Goal: Complete application form: Complete application form

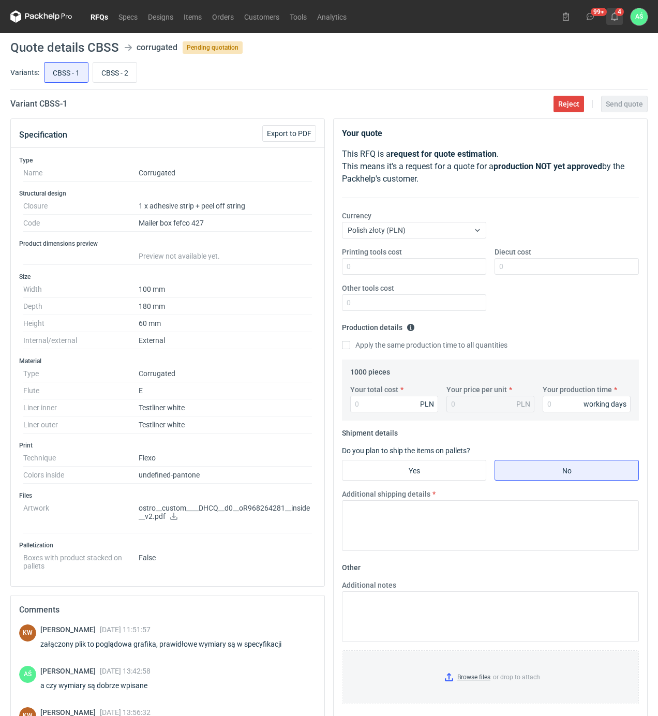
click at [617, 13] on icon at bounding box center [614, 16] width 8 height 8
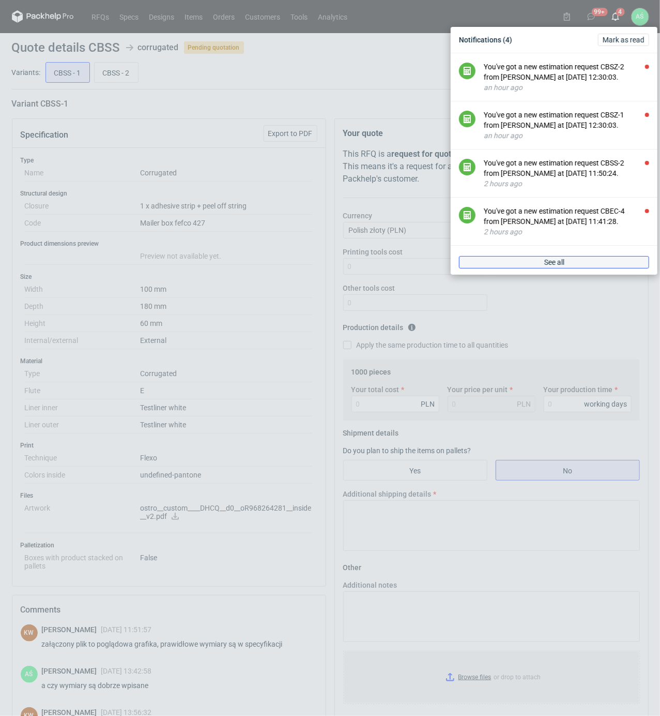
click at [532, 268] on link "See all" at bounding box center [554, 262] width 190 height 12
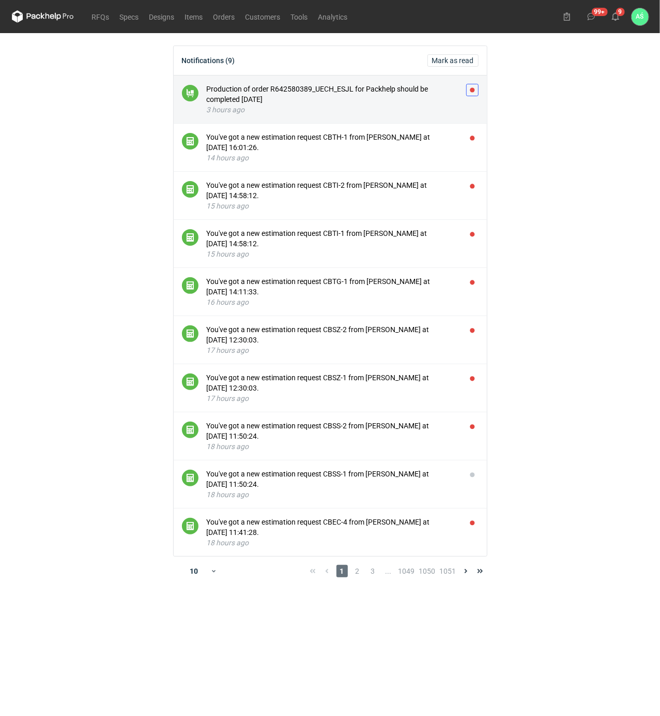
click at [472, 86] on button "button" at bounding box center [472, 90] width 12 height 12
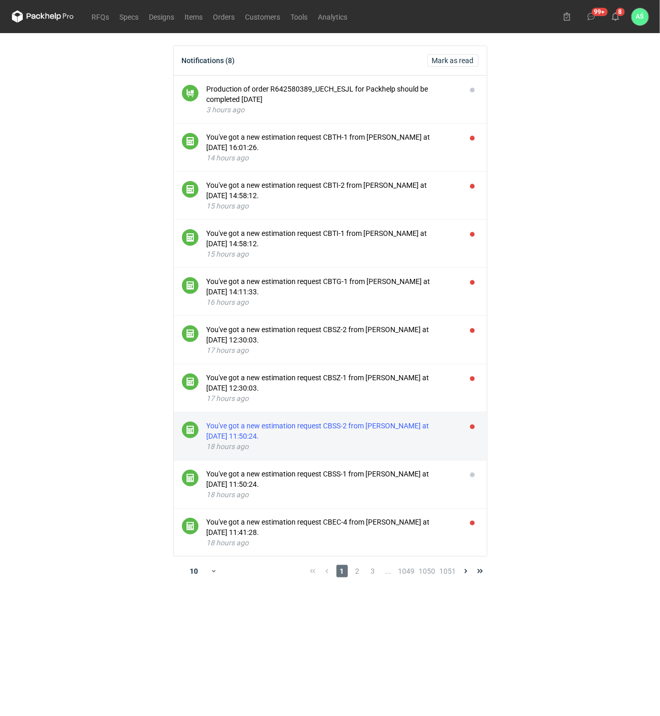
click at [409, 429] on div "You've got a new estimation request CBSS-2 from [PERSON_NAME] at [DATE] 11:50:2…" at bounding box center [332, 430] width 251 height 21
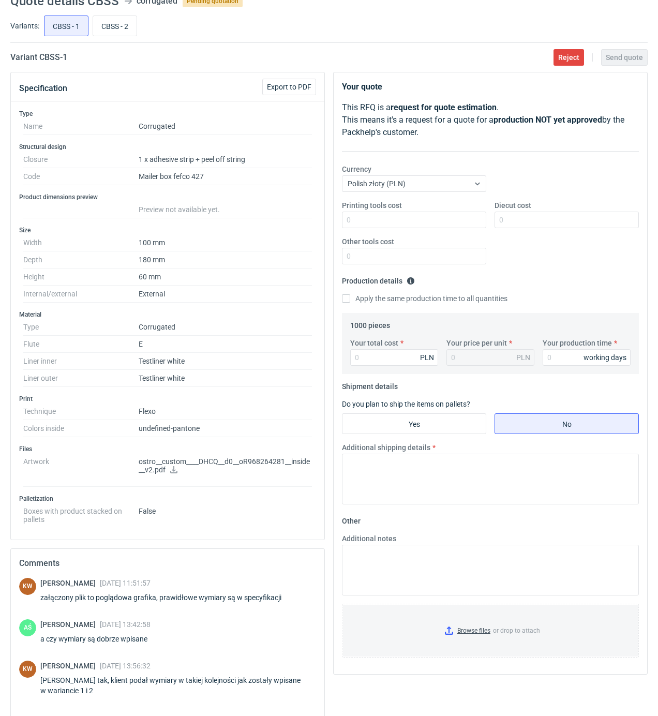
scroll to position [69, 0]
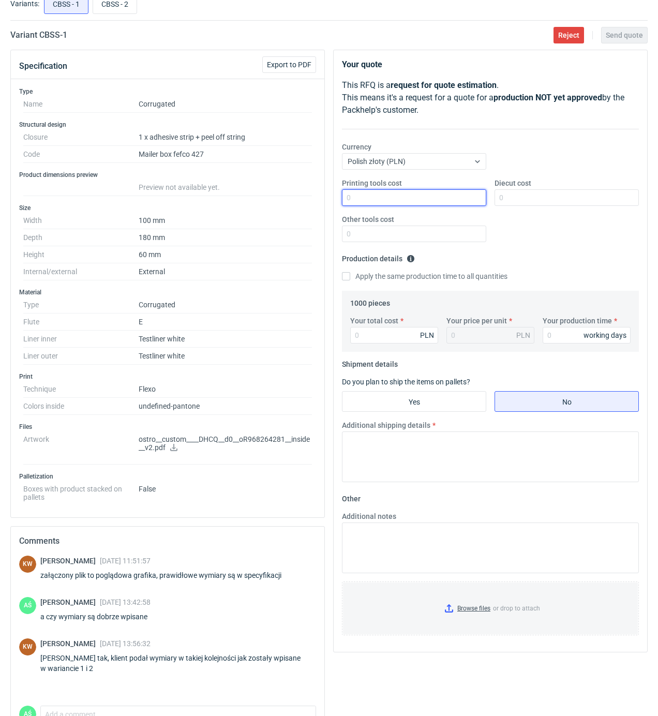
click at [447, 195] on input "Printing tools cost" at bounding box center [414, 197] width 144 height 17
type input "300"
drag, startPoint x: 538, startPoint y: 199, endPoint x: 433, endPoint y: 201, distance: 105.0
click at [434, 201] on div "Printing tools cost 300 Diecut cost 780 Other tools cost" at bounding box center [490, 214] width 305 height 72
type input "750"
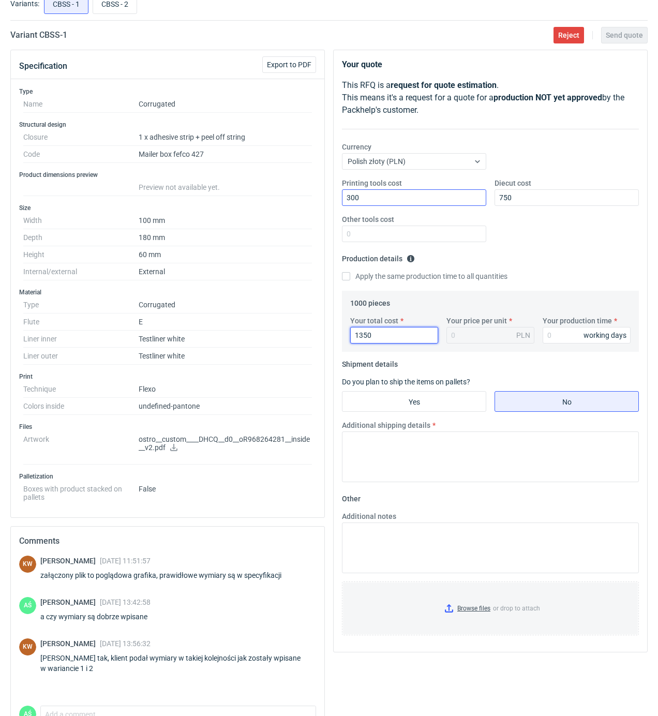
type input "1350"
type input "1.35"
type input "15"
click at [412, 402] on input "Yes" at bounding box center [413, 401] width 143 height 20
radio input "true"
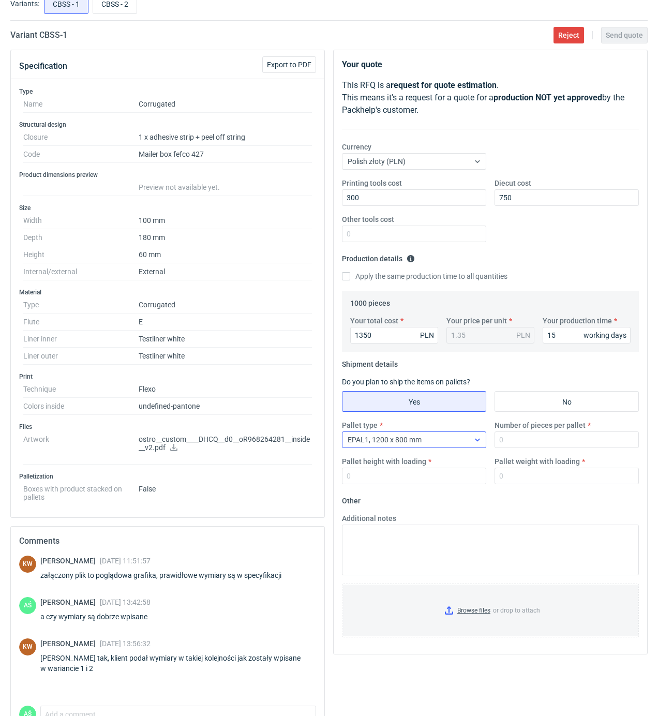
click at [431, 439] on div "EPAL1, 1200 x 800 mm" at bounding box center [405, 439] width 127 height 14
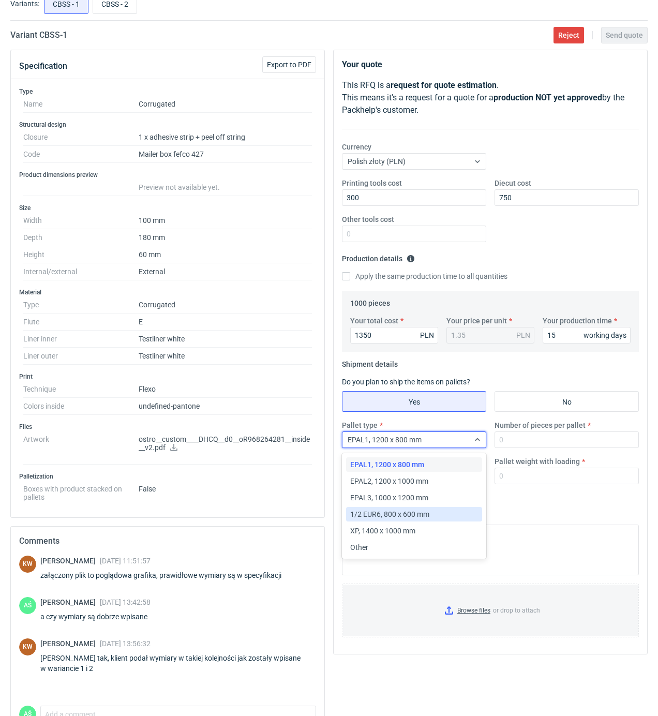
click at [393, 511] on span "1/2 EUR6, 800 x 600 mm" at bounding box center [389, 514] width 79 height 10
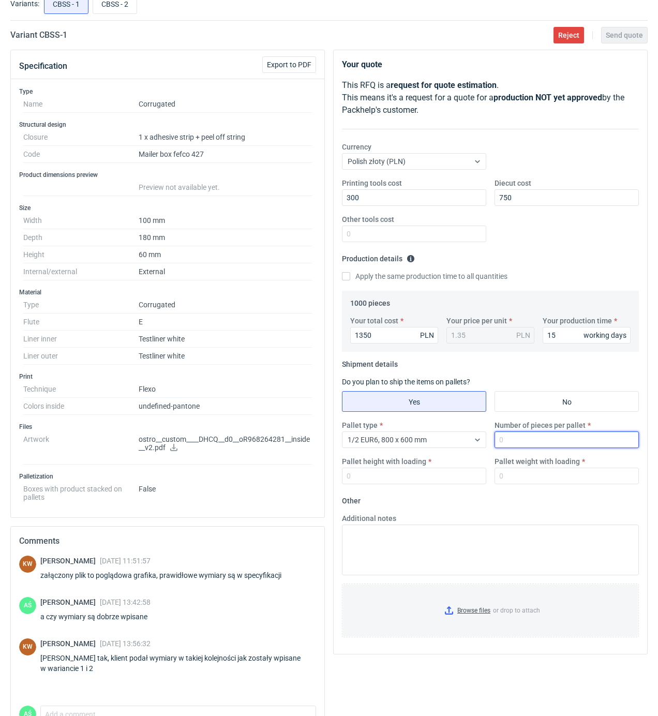
click at [507, 443] on input "Number of pieces per pallet" at bounding box center [566, 439] width 144 height 17
type input "1000"
type input "1800"
type input "150"
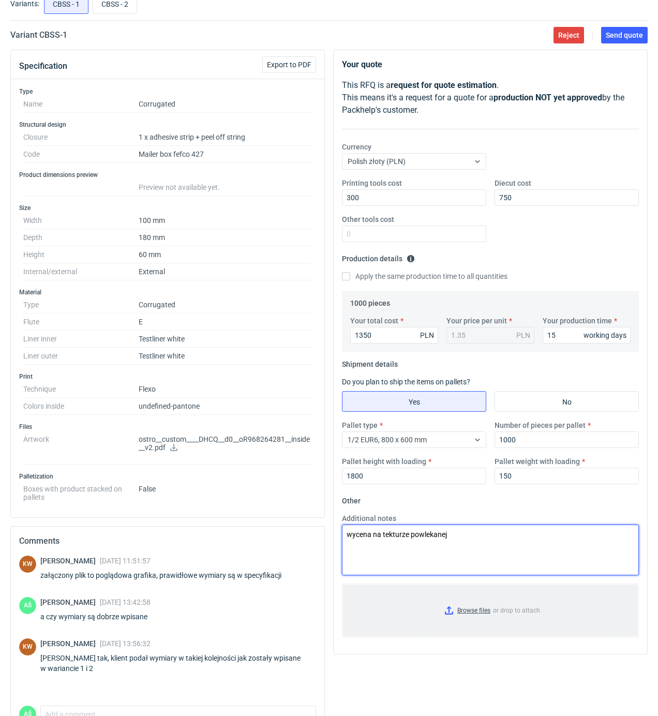
type textarea "wycena na tekturze powlekanej"
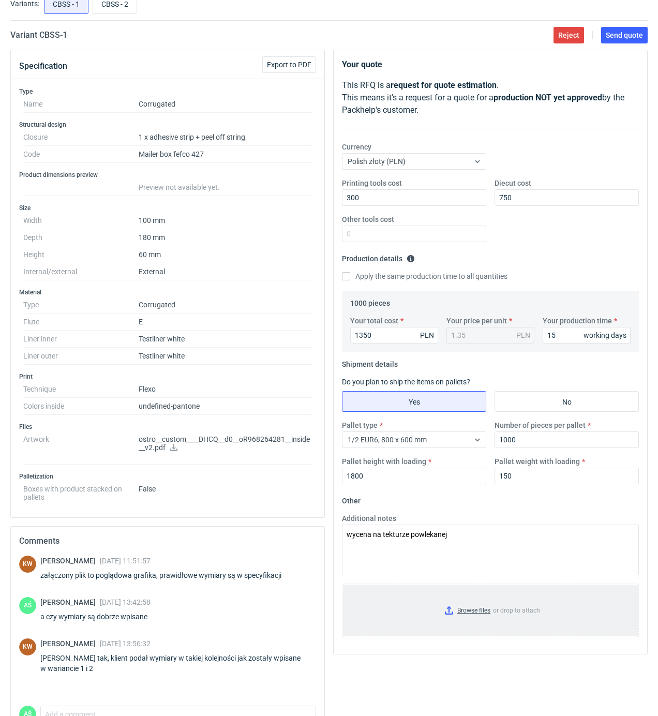
drag, startPoint x: 472, startPoint y: 600, endPoint x: 467, endPoint y: 608, distance: 9.5
click at [467, 608] on input "Browse files or drop to attach" at bounding box center [490, 610] width 295 height 52
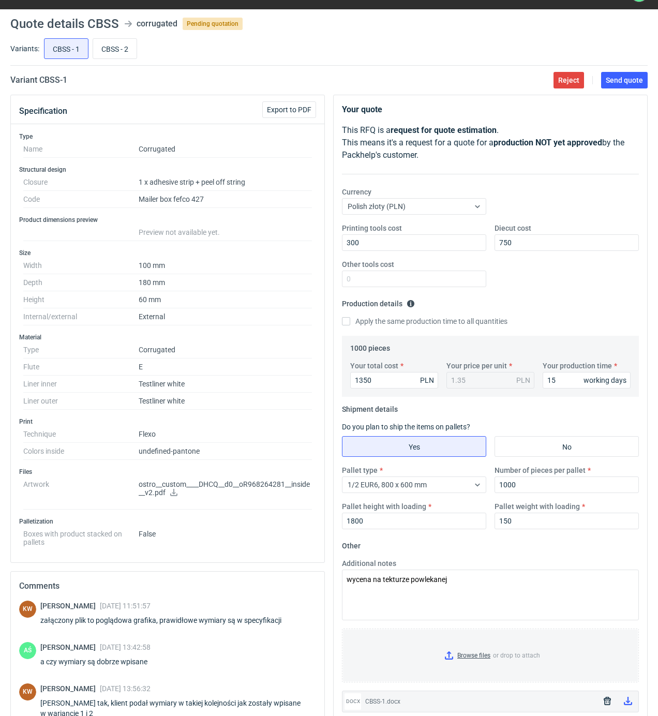
scroll to position [0, 0]
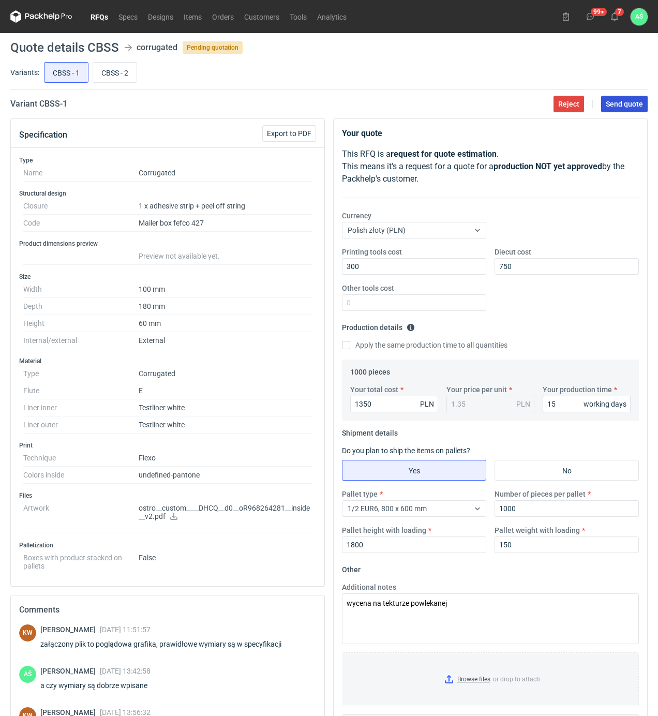
click at [635, 97] on button "Send quote" at bounding box center [624, 104] width 47 height 17
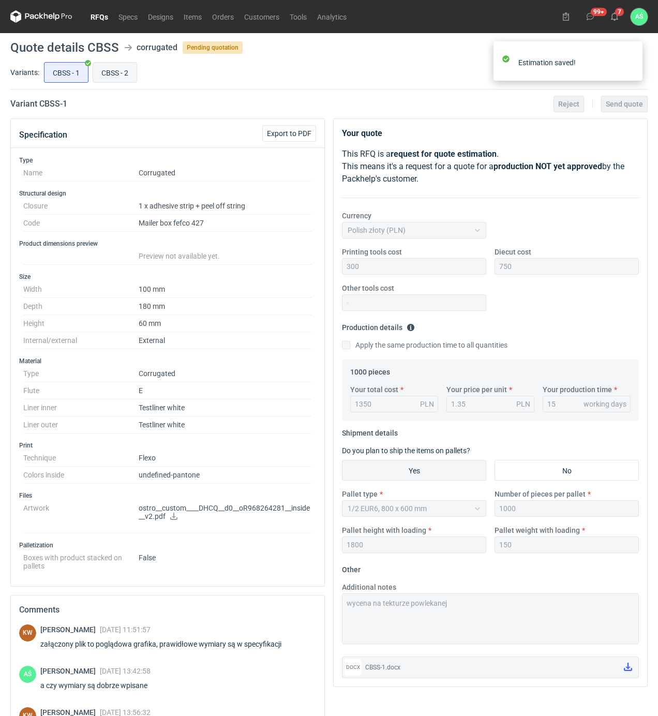
click at [121, 76] on input "CBSS - 2" at bounding box center [114, 73] width 43 height 20
radio input "true"
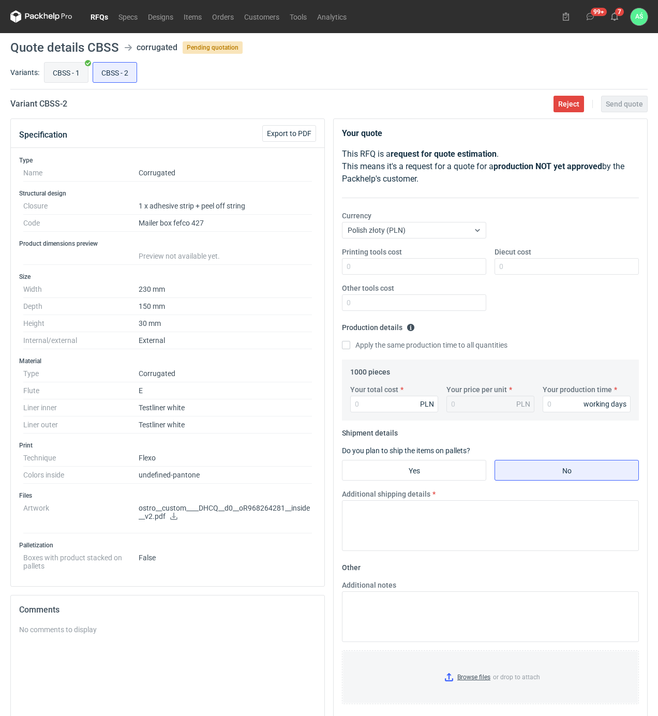
click at [74, 73] on input "CBSS - 1" at bounding box center [65, 73] width 43 height 20
radio input "true"
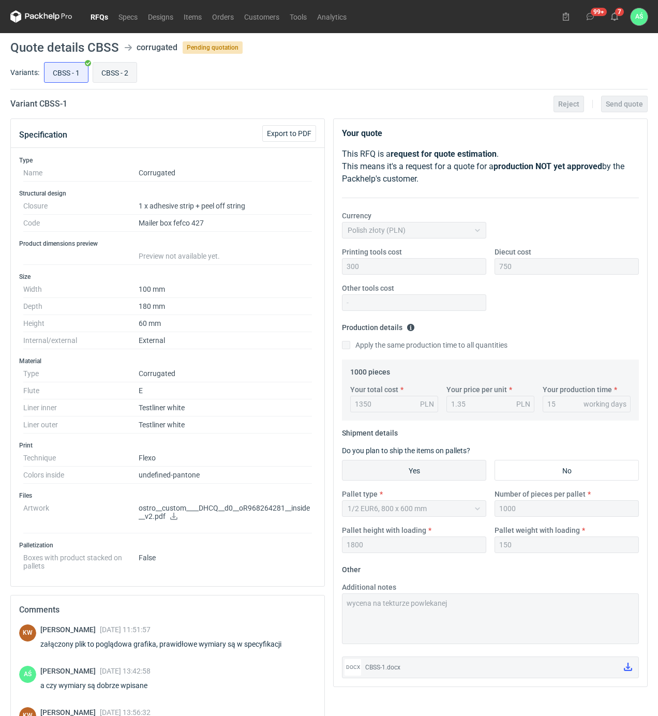
click at [103, 71] on input "CBSS - 2" at bounding box center [114, 73] width 43 height 20
radio input "true"
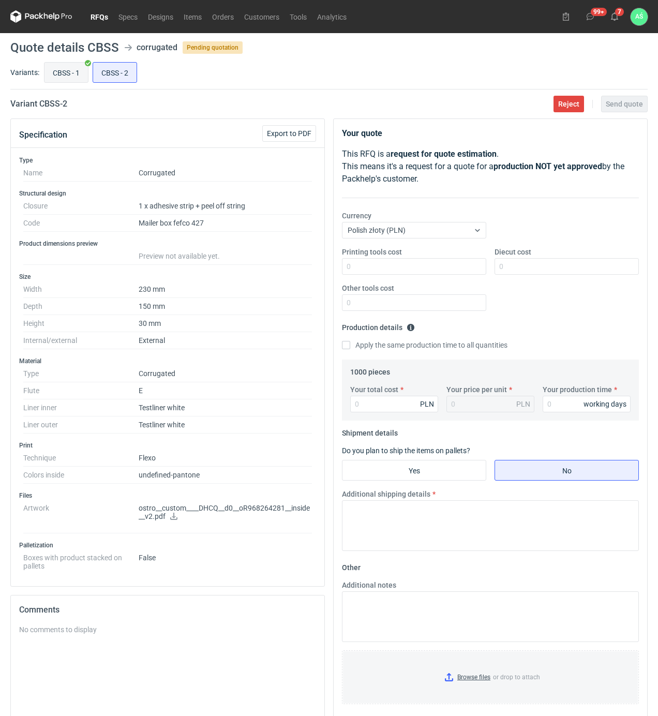
click at [69, 70] on input "CBSS - 1" at bounding box center [65, 73] width 43 height 20
radio input "true"
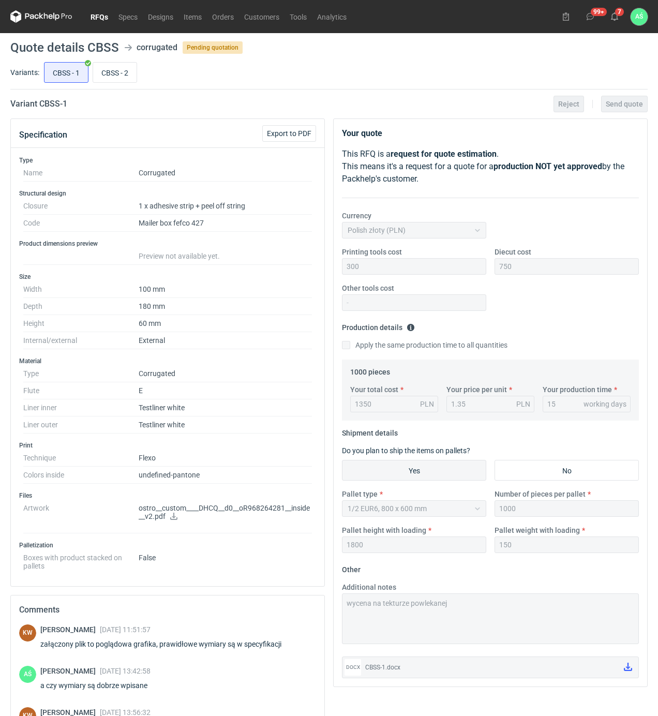
drag, startPoint x: 125, startPoint y: 72, endPoint x: 149, endPoint y: 90, distance: 30.0
click at [123, 72] on input "CBSS - 2" at bounding box center [114, 73] width 43 height 20
radio input "true"
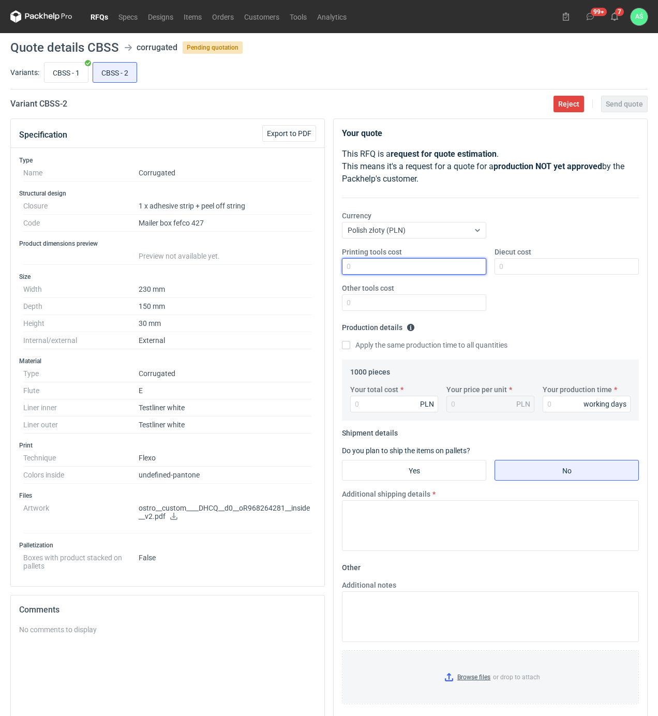
click at [451, 267] on input "Printing tools cost" at bounding box center [414, 266] width 144 height 17
type input "300"
type input "850"
type input "1300"
type input "1.3"
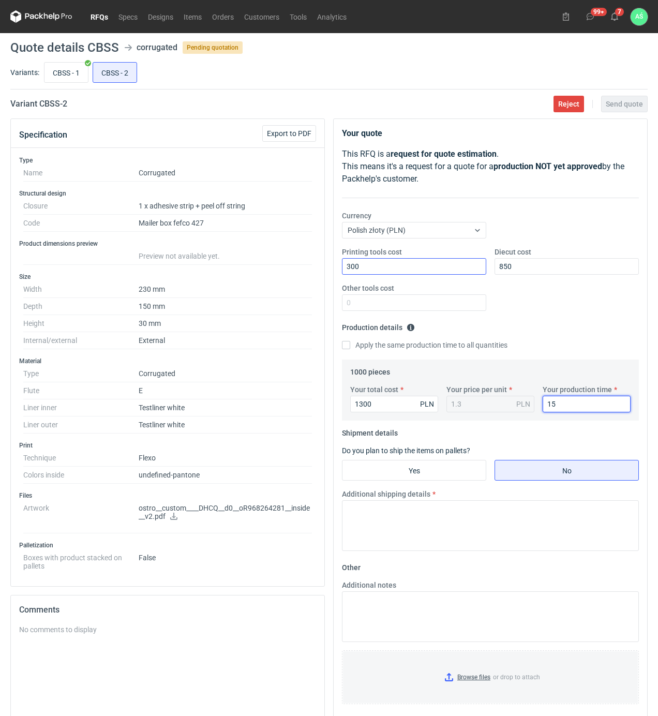
type input "15"
click at [437, 477] on input "Yes" at bounding box center [413, 470] width 143 height 20
radio input "true"
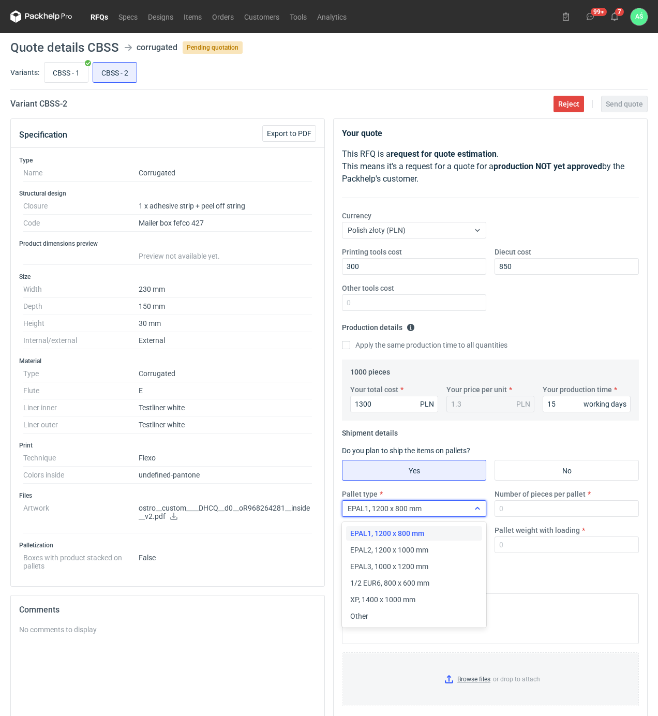
click at [454, 513] on div "EPAL1, 1200 x 800 mm" at bounding box center [405, 508] width 127 height 14
click at [412, 586] on span "1/2 EUR6, 800 x 600 mm" at bounding box center [389, 583] width 79 height 10
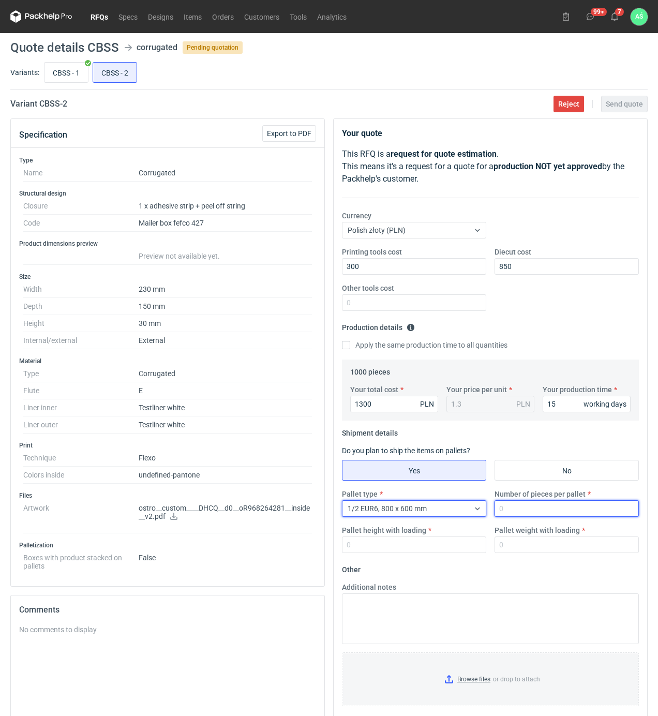
click at [505, 514] on input "Number of pieces per pallet" at bounding box center [566, 508] width 144 height 17
type input "1000"
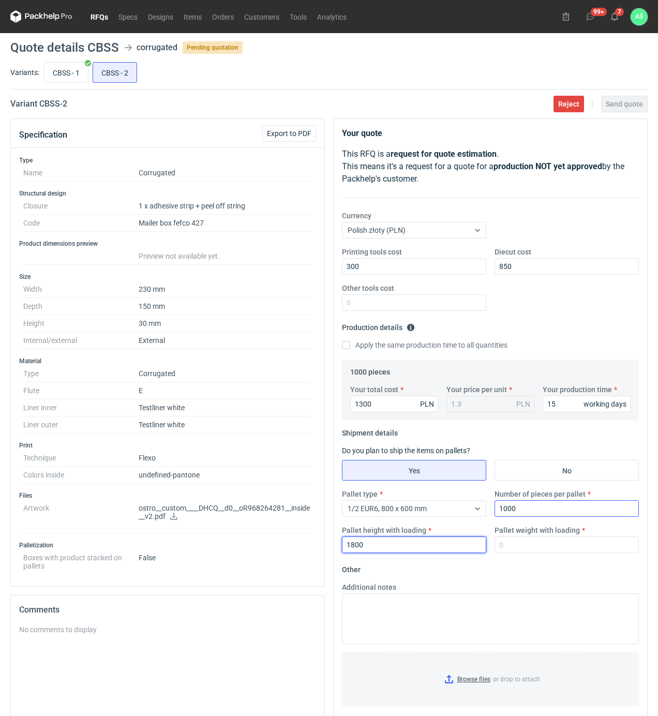
type input "1800"
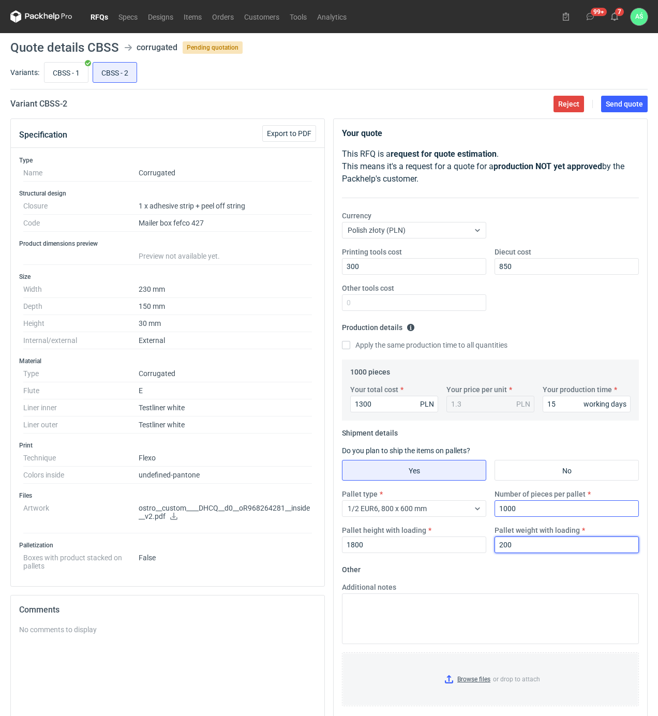
type input "200"
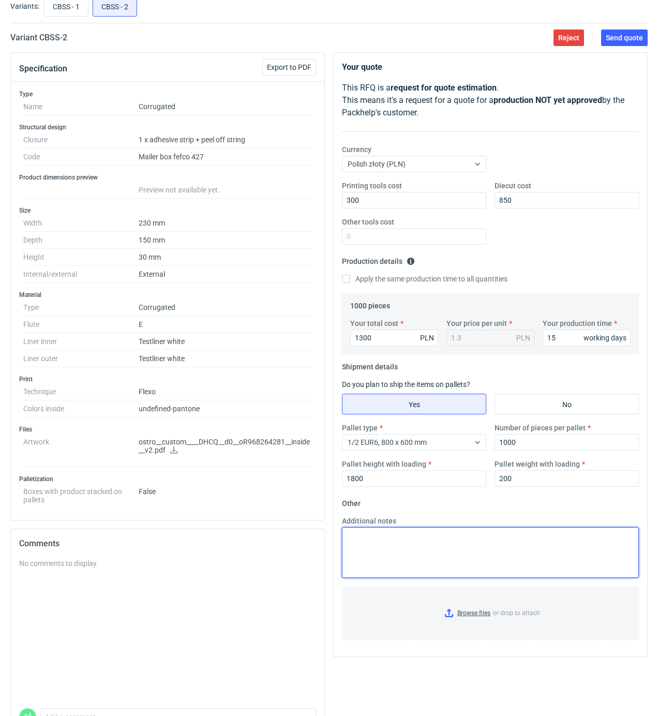
scroll to position [131, 0]
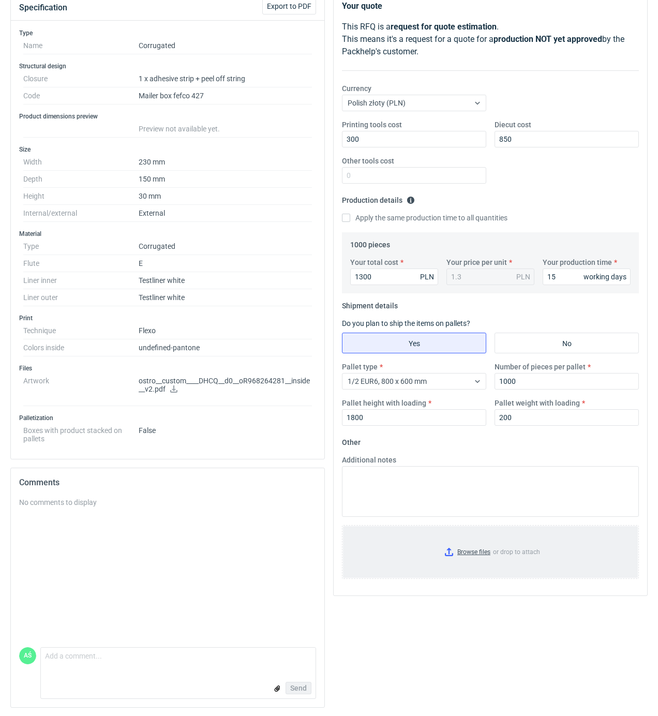
click at [471, 557] on input "Browse files or drop to attach" at bounding box center [490, 552] width 295 height 52
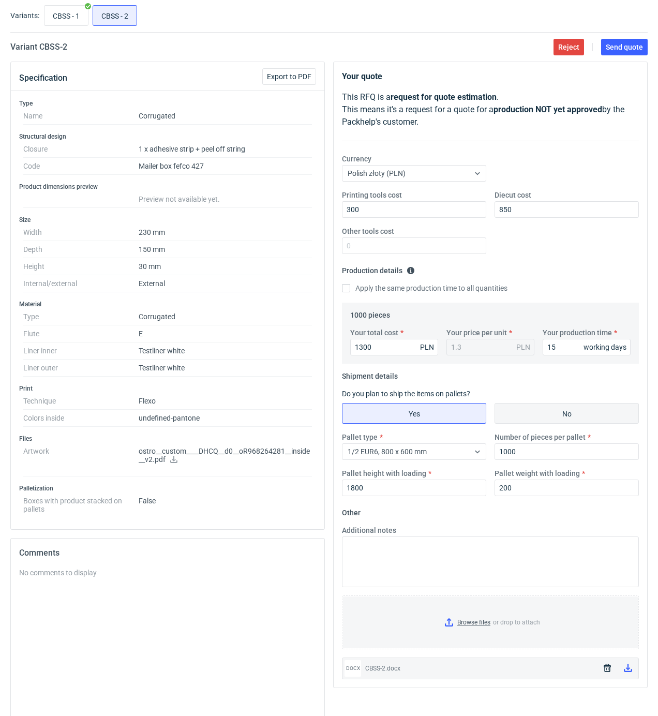
scroll to position [0, 0]
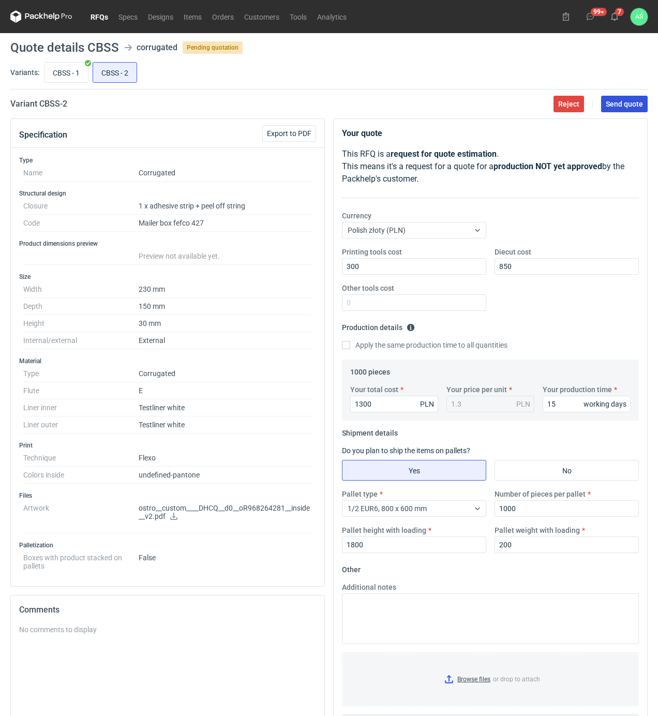
click at [634, 100] on span "Send quote" at bounding box center [624, 103] width 37 height 7
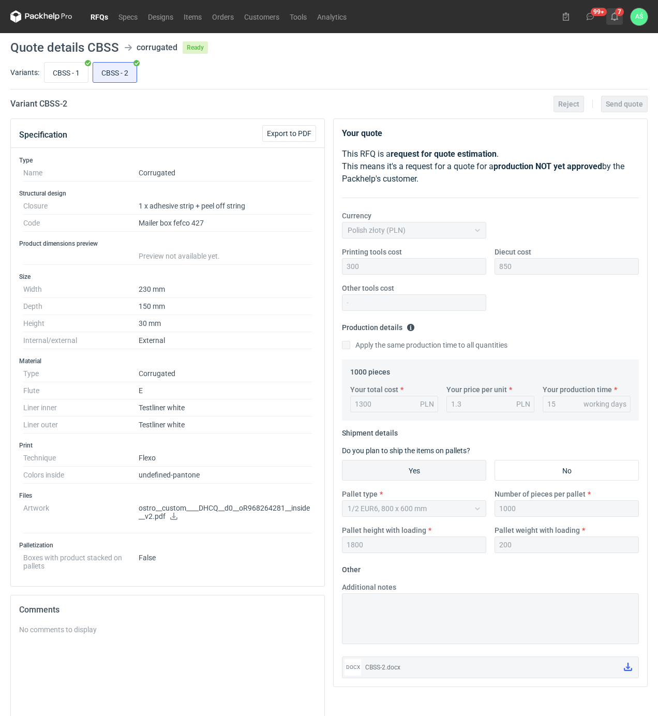
click at [621, 17] on button "7" at bounding box center [614, 16] width 17 height 17
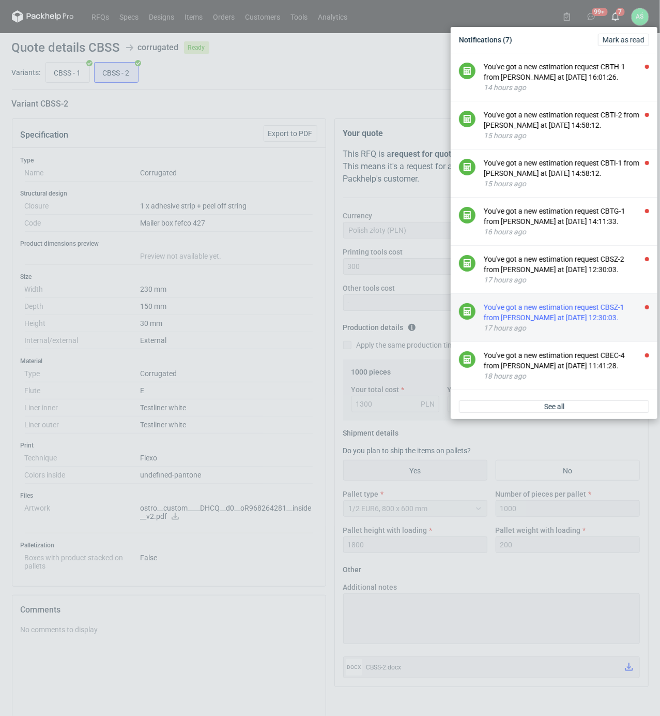
click at [612, 319] on div "You've got a new estimation request CBSZ-1 from [PERSON_NAME] at [DATE] 12:30:0…" at bounding box center [566, 312] width 165 height 21
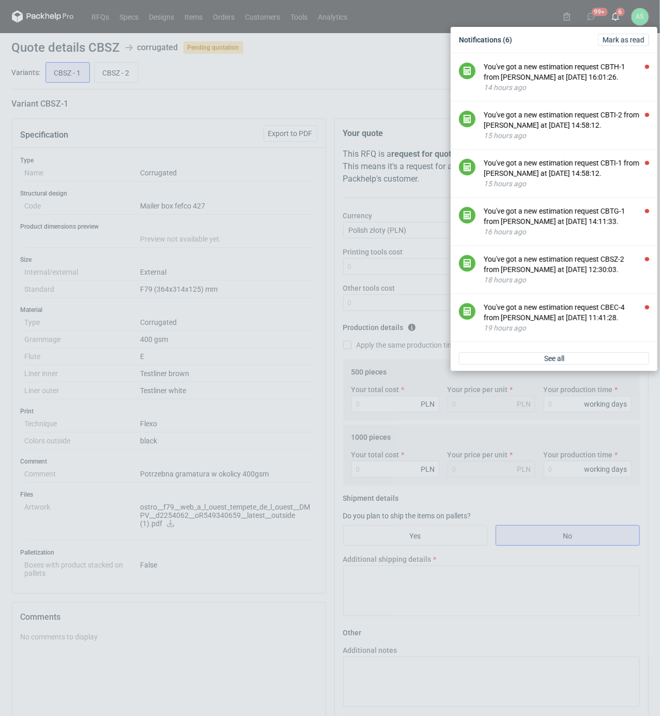
click at [305, 280] on div "Notifications (6) [PERSON_NAME] as read You've got a new estimation request CBT…" at bounding box center [330, 358] width 660 height 716
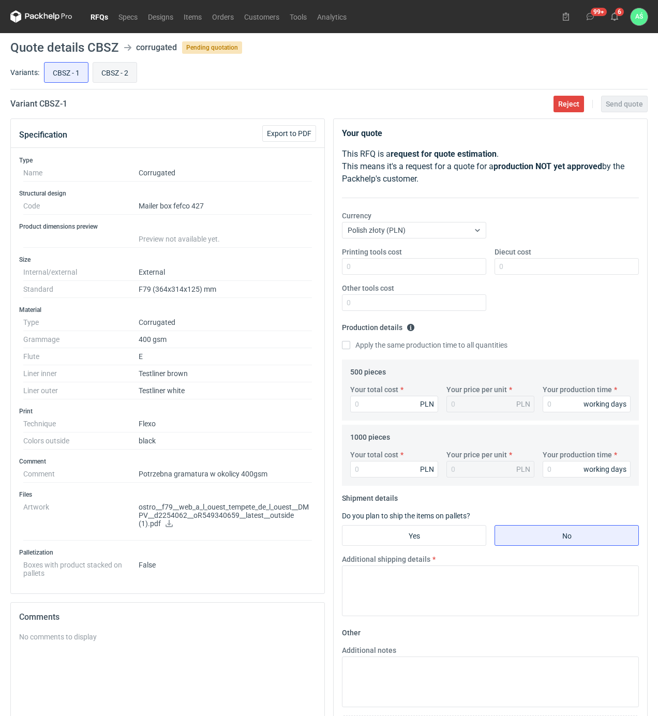
click at [126, 77] on input "CBSZ - 2" at bounding box center [114, 73] width 43 height 20
radio input "true"
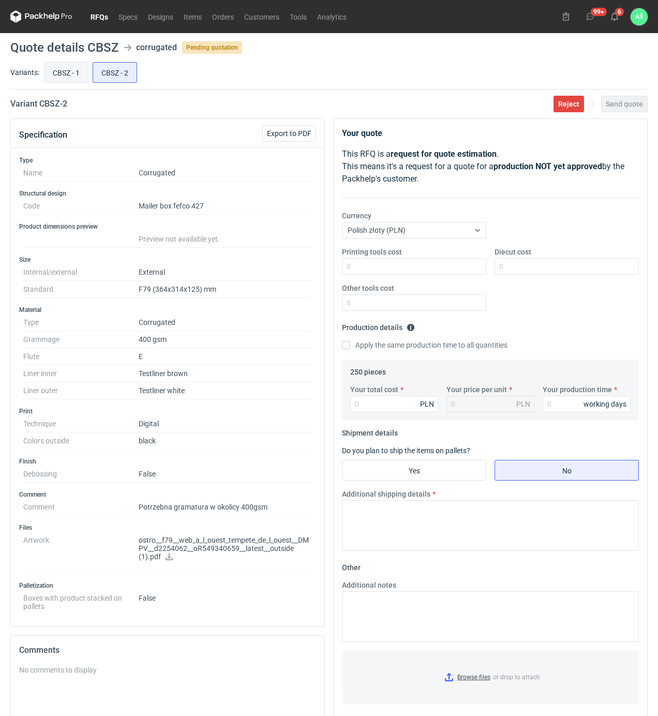
click at [66, 73] on input "CBSZ - 1" at bounding box center [65, 73] width 43 height 20
radio input "true"
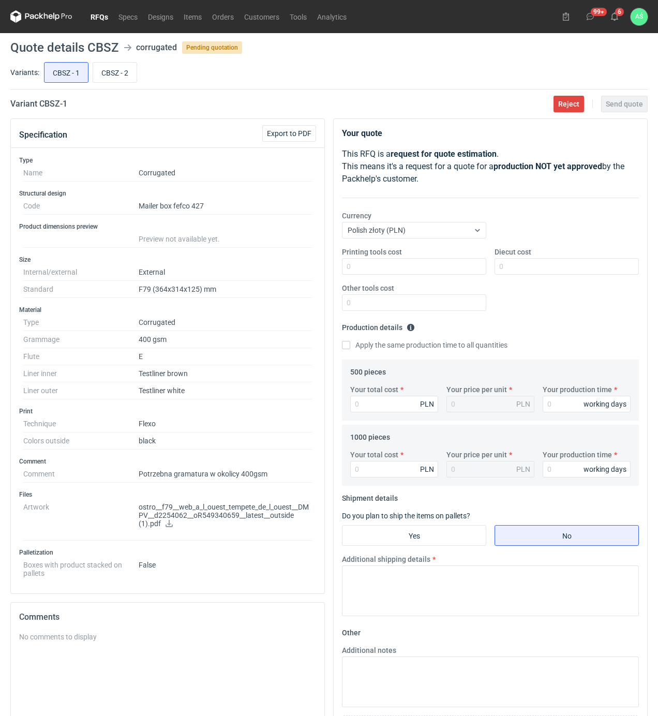
click at [162, 525] on p "ostro__f79__web_a_l_ouest_tempete_de_l_ouest__DMPV__d2254062__oR549340659__late…" at bounding box center [225, 516] width 173 height 26
click at [168, 522] on icon at bounding box center [169, 523] width 8 height 7
click at [433, 265] on input "Printing tools cost" at bounding box center [414, 266] width 144 height 17
type input "1700"
type input "1370"
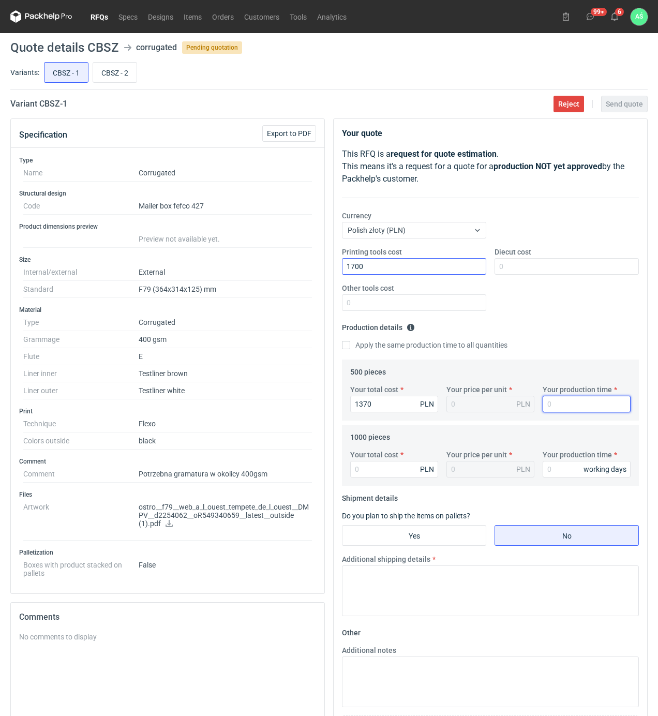
type input "2.74"
type input "15"
type input "2370"
type input "2.37"
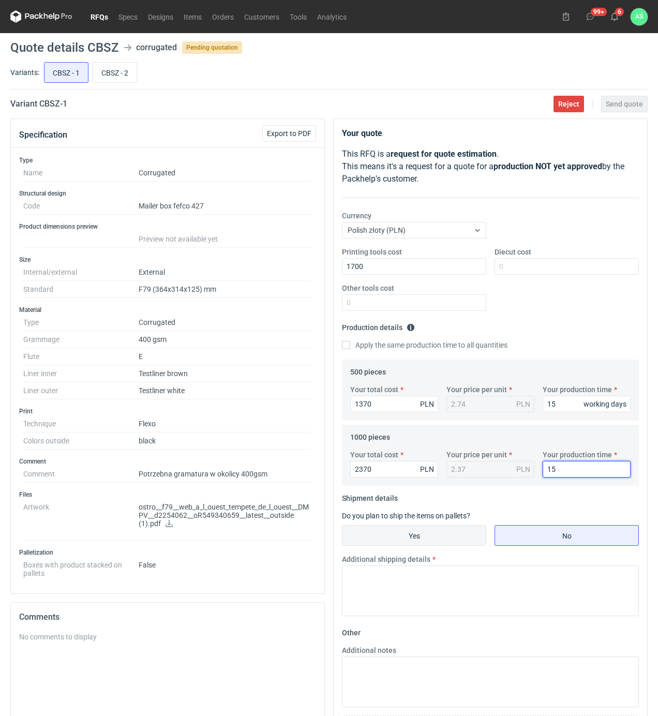
type input "15"
click at [404, 534] on input "Yes" at bounding box center [413, 535] width 143 height 20
radio input "true"
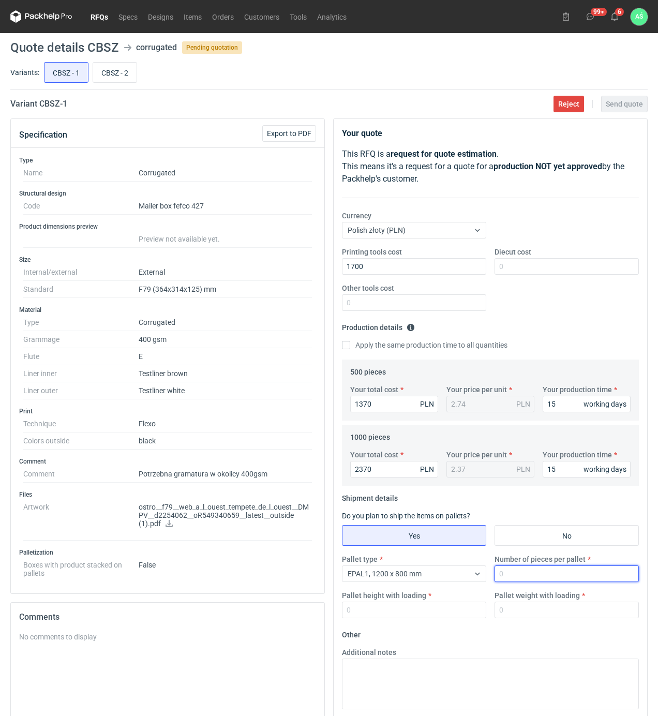
click at [520, 577] on input "Number of pieces per pallet" at bounding box center [566, 573] width 144 height 17
type input "1000"
type input "1850"
type input "300"
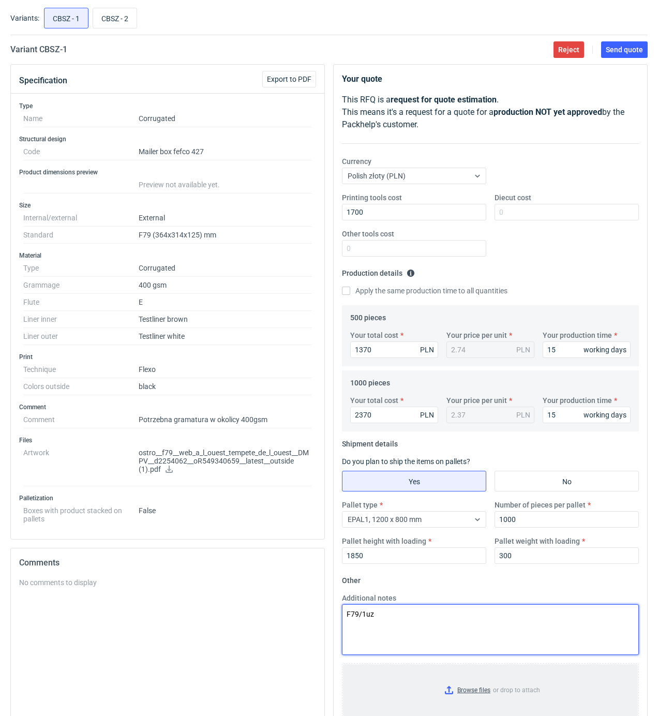
scroll to position [138, 0]
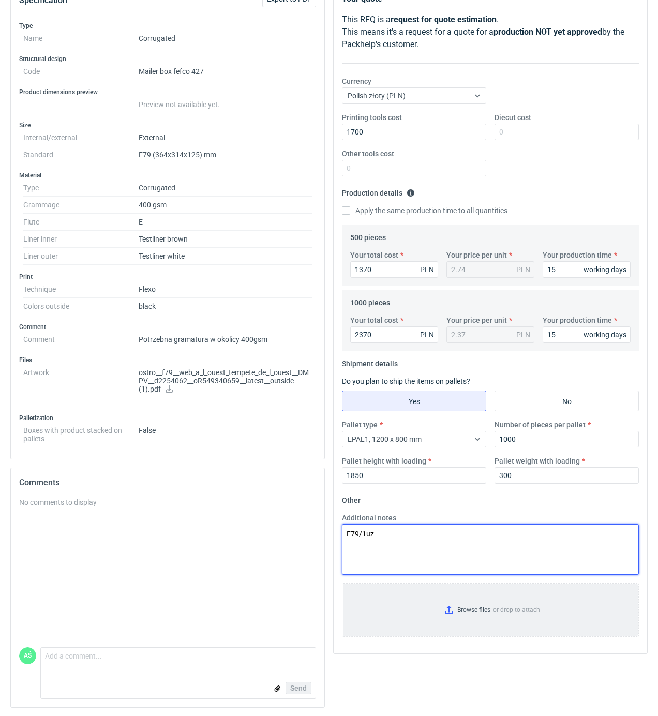
type textarea "F79/1uz"
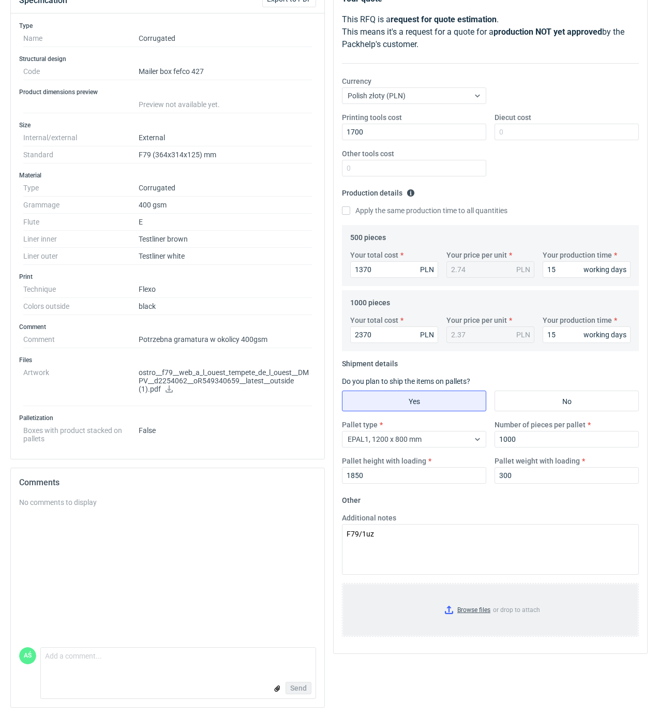
click at [476, 607] on input "Browse files or drop to attach" at bounding box center [490, 610] width 295 height 52
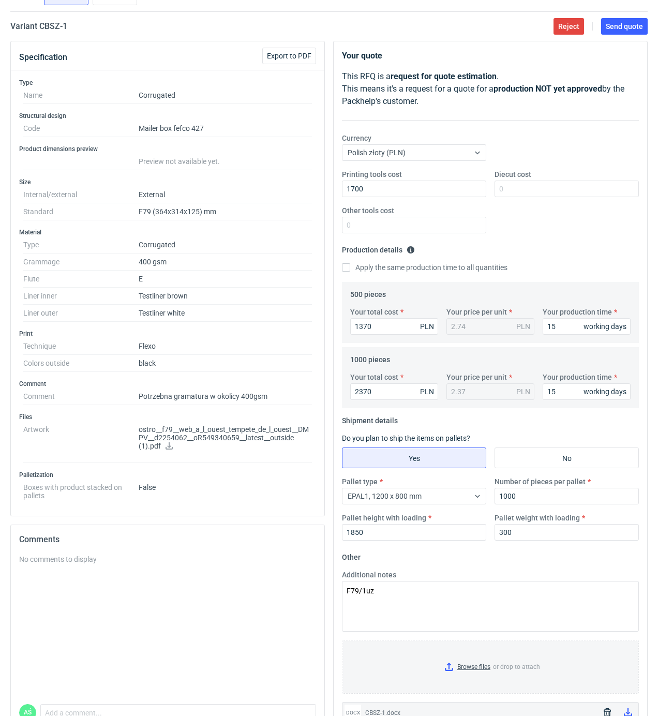
scroll to position [0, 0]
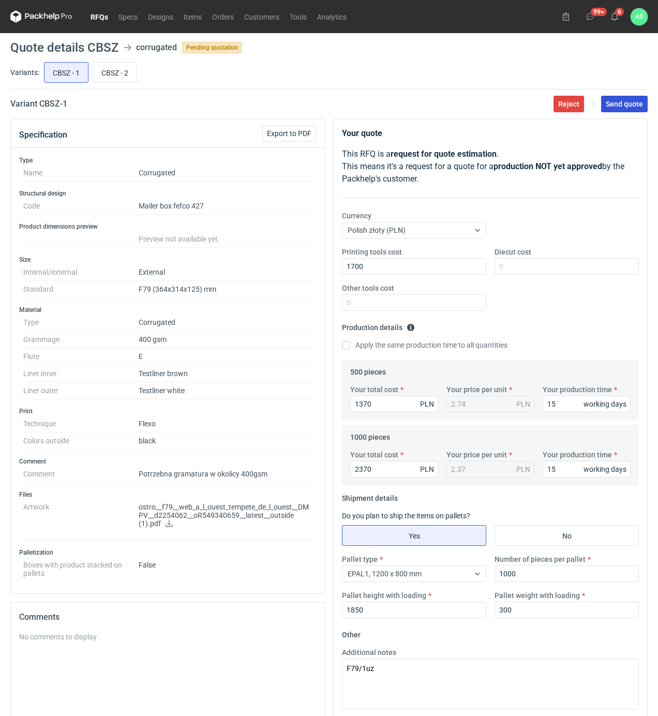
drag, startPoint x: 617, startPoint y: 108, endPoint x: 654, endPoint y: 144, distance: 51.6
click at [618, 108] on span "Send quote" at bounding box center [624, 103] width 37 height 7
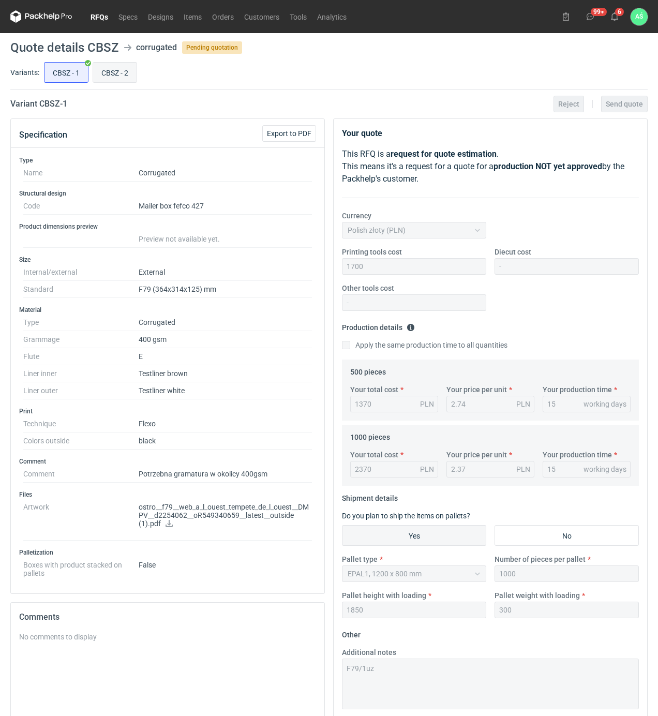
click at [120, 76] on input "CBSZ - 2" at bounding box center [114, 73] width 43 height 20
radio input "true"
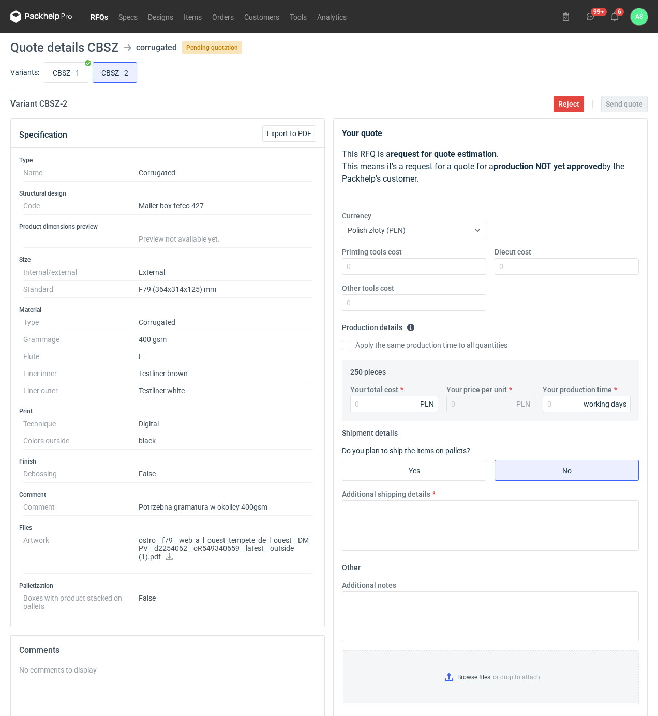
click at [384, 414] on div "Your total cost PLN Your price per unit PLN Your production time working days" at bounding box center [490, 402] width 289 height 36
click at [385, 406] on input "Your total cost" at bounding box center [394, 404] width 88 height 17
type input "14"
type input "0.06"
type input "1443"
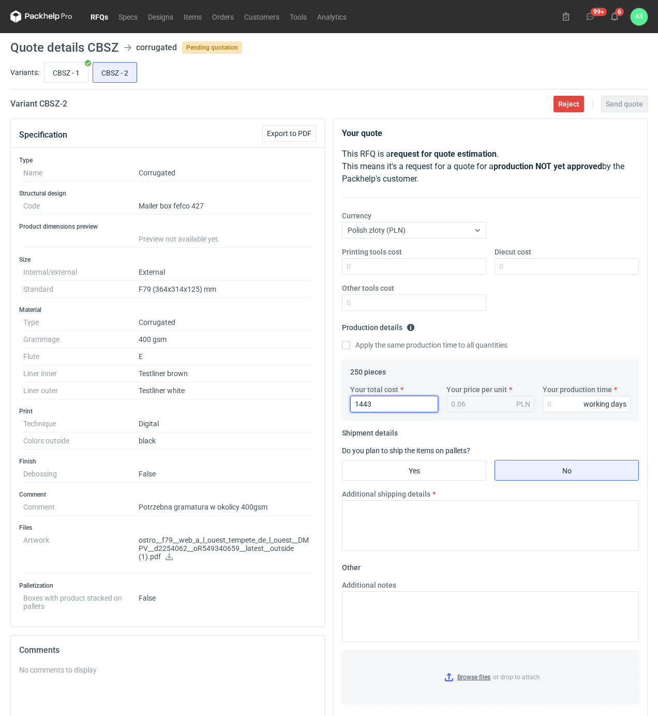
type input "5.77"
type input "1443"
type input "12"
drag, startPoint x: 456, startPoint y: 472, endPoint x: 449, endPoint y: 471, distance: 6.9
click at [452, 472] on input "Yes" at bounding box center [413, 470] width 143 height 20
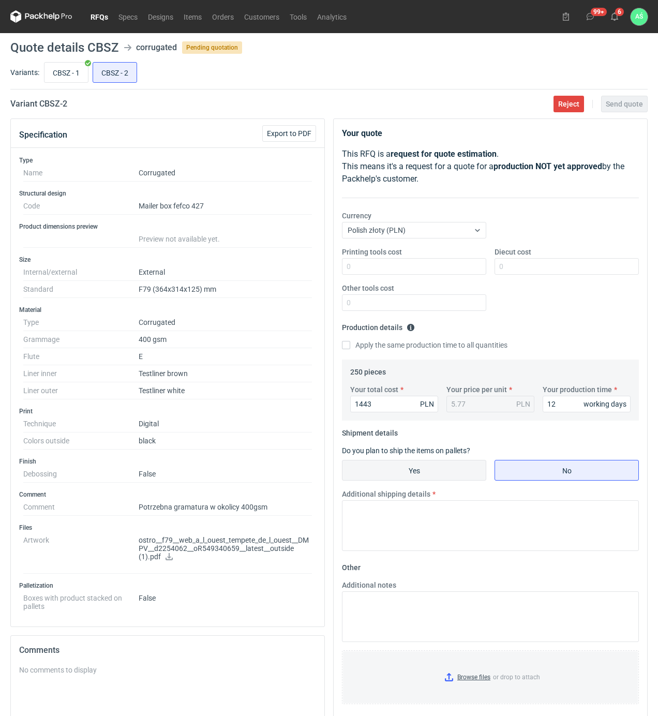
radio input "true"
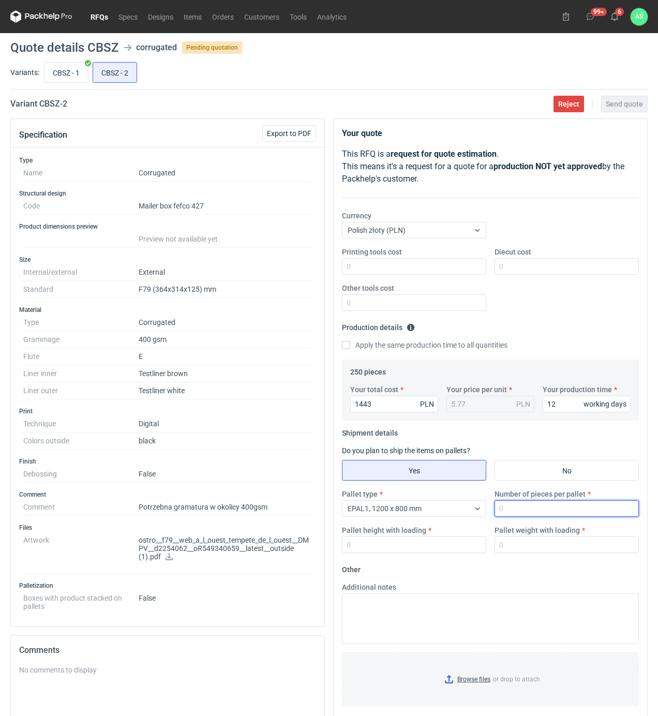
click at [507, 515] on input "Number of pieces per pallet" at bounding box center [566, 508] width 144 height 17
type input "250"
type input "1300"
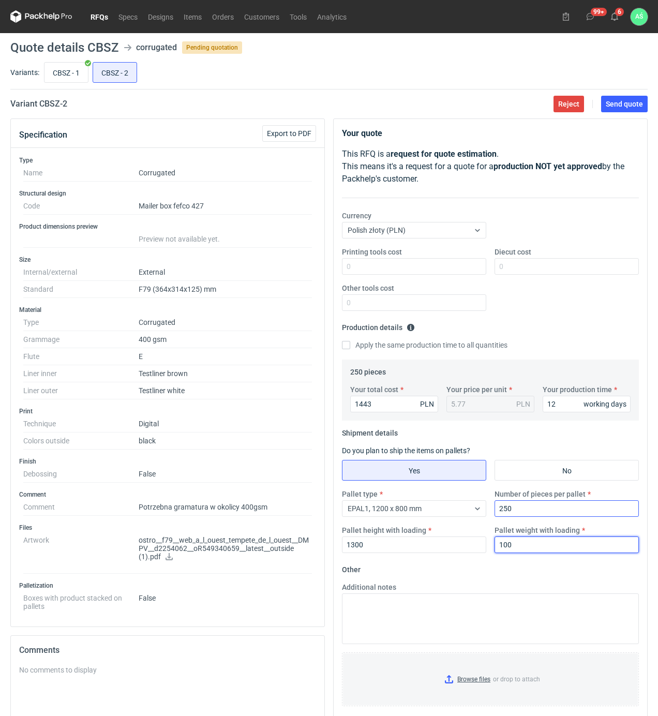
type input "100"
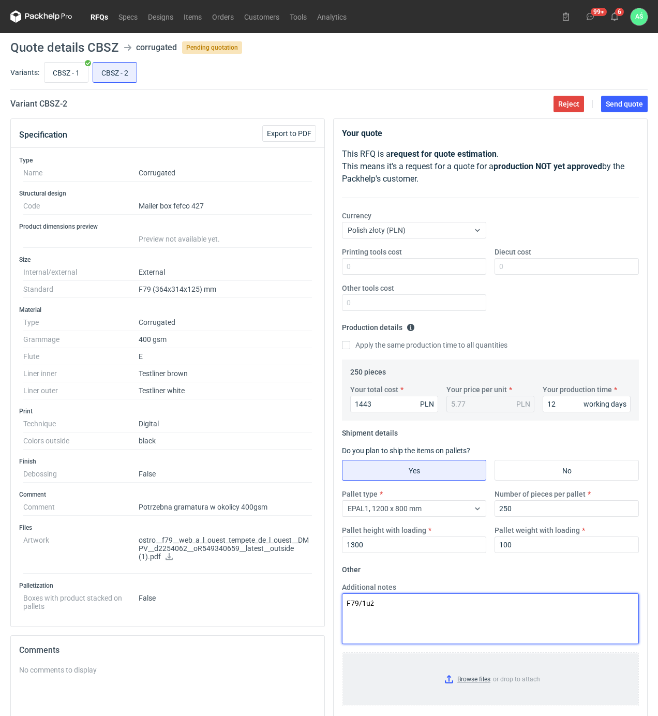
type textarea "F79/1uż"
click at [489, 683] on input "Browse files or drop to attach" at bounding box center [490, 679] width 295 height 52
click at [632, 100] on span "Send quote" at bounding box center [624, 103] width 37 height 7
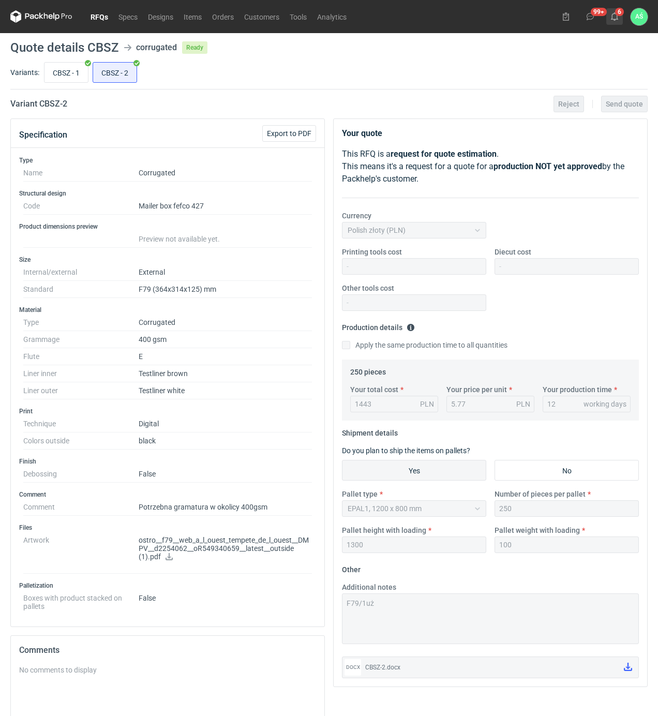
click at [616, 16] on use at bounding box center [614, 16] width 7 height 8
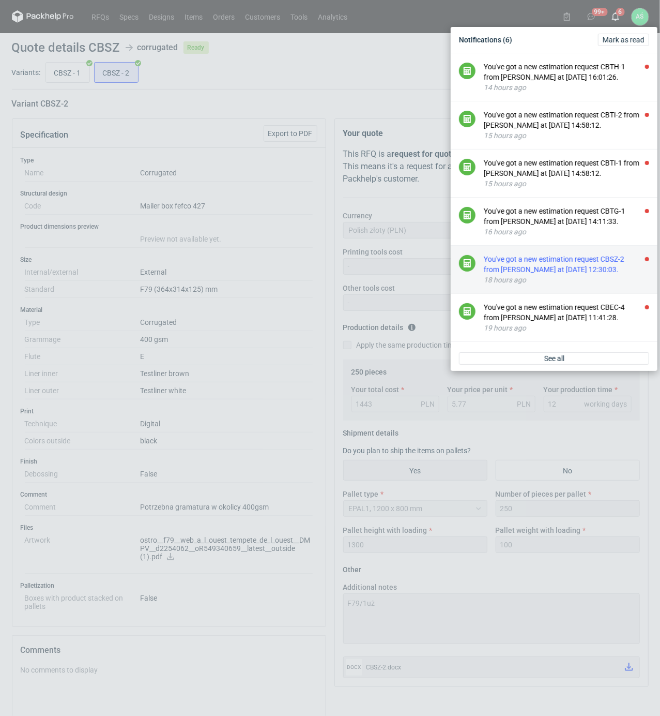
click at [609, 269] on div "You've got a new estimation request CBSZ-2 from [PERSON_NAME] at [DATE] 12:30:0…" at bounding box center [566, 264] width 165 height 21
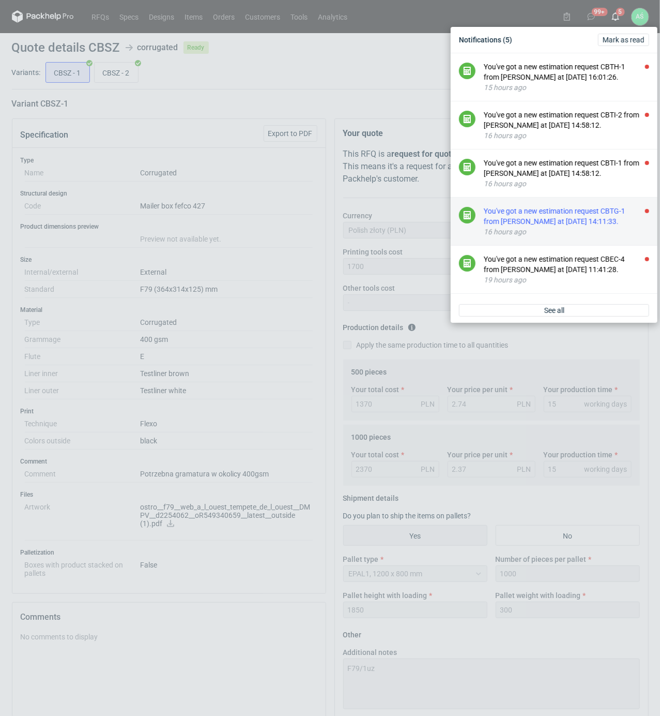
click at [596, 222] on div "You've got a new estimation request CBTG-1 from [PERSON_NAME] at [DATE] 14:11:3…" at bounding box center [566, 216] width 165 height 21
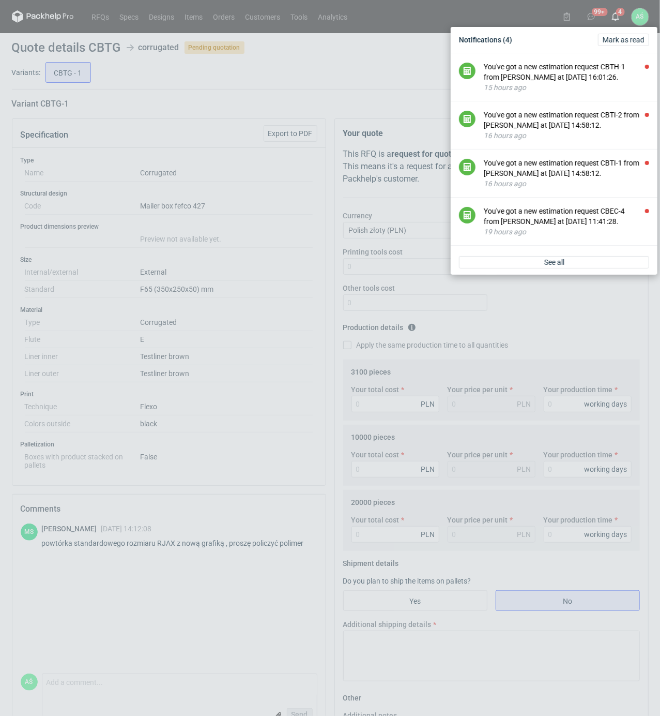
click at [266, 281] on div "Notifications (4) [PERSON_NAME] as read You've got a new estimation request CBT…" at bounding box center [330, 358] width 660 height 716
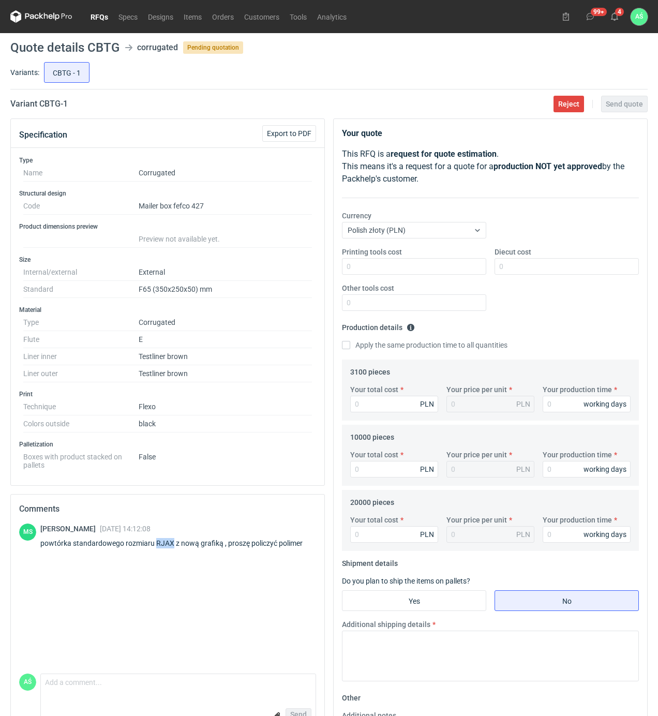
drag, startPoint x: 172, startPoint y: 547, endPoint x: 155, endPoint y: 545, distance: 17.2
click at [155, 545] on div "powtórka standardowego rozmiaru RJAX z nową grafiką , proszę policzyć polimer" at bounding box center [177, 543] width 275 height 10
copy div "RJAX"
click at [458, 266] on input "Printing tools cost" at bounding box center [414, 266] width 144 height 17
type input "1400"
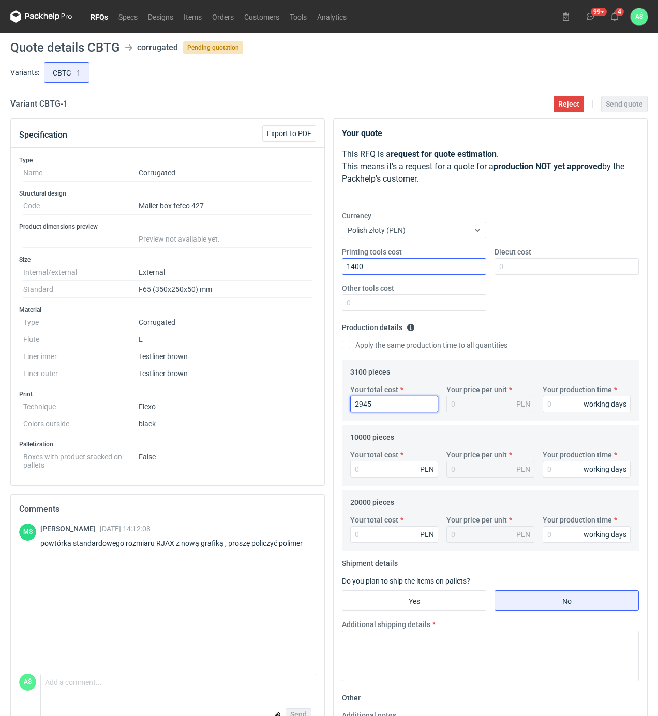
type input "2945"
type input "0.95"
type input "15"
type input "8800"
type input "0.88"
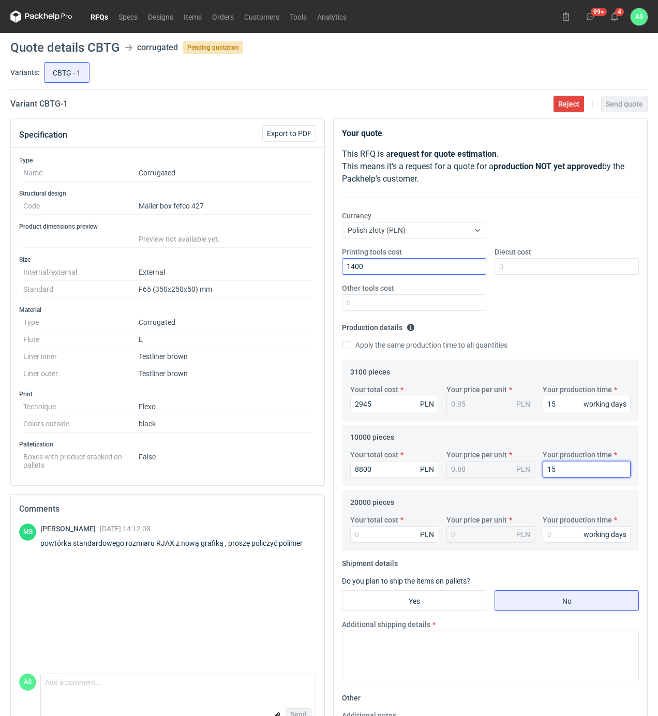
type input "15"
type input "17200"
type input "0.86"
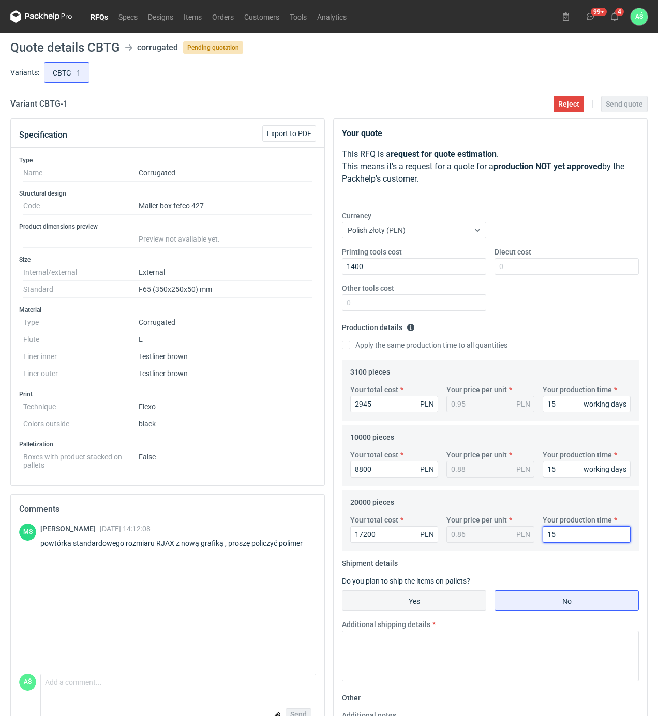
type input "15"
click at [412, 609] on input "Yes" at bounding box center [413, 601] width 143 height 20
radio input "true"
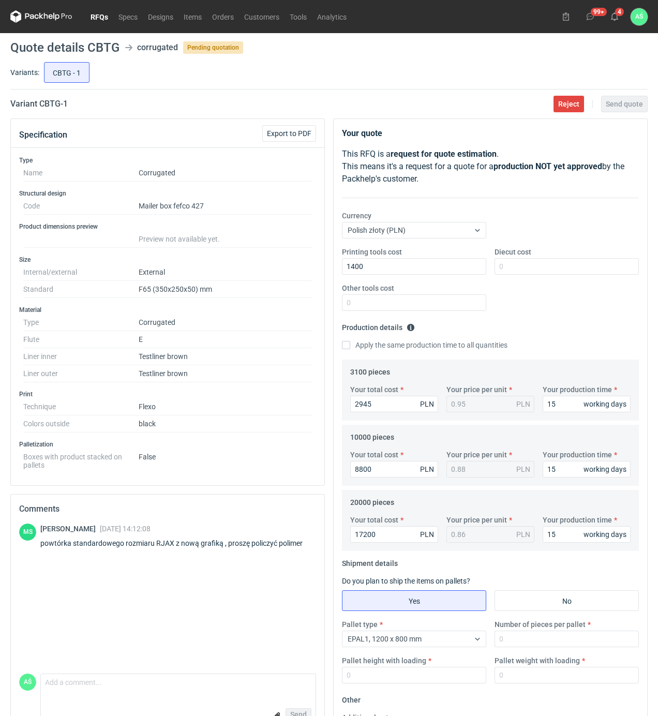
scroll to position [148, 0]
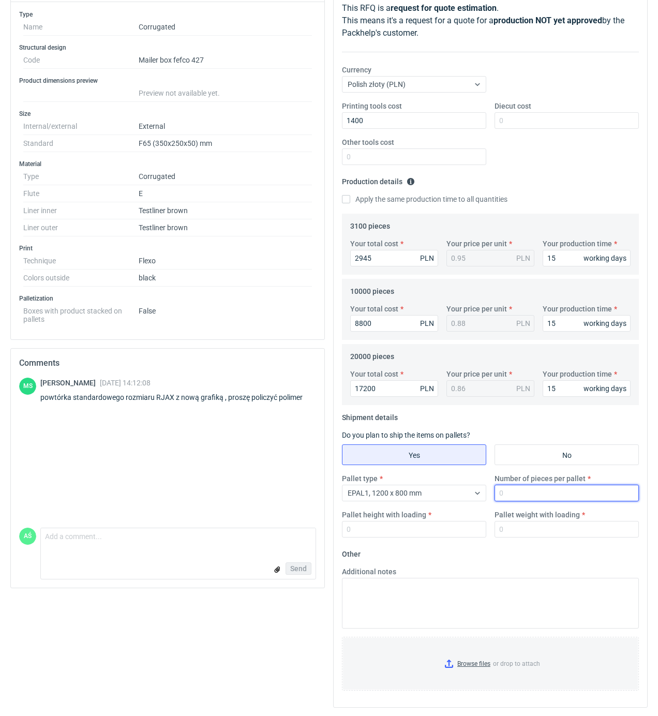
click at [516, 496] on input "Number of pieces per pallet" at bounding box center [566, 493] width 144 height 17
type input "2000"
type input "1850"
type input "300"
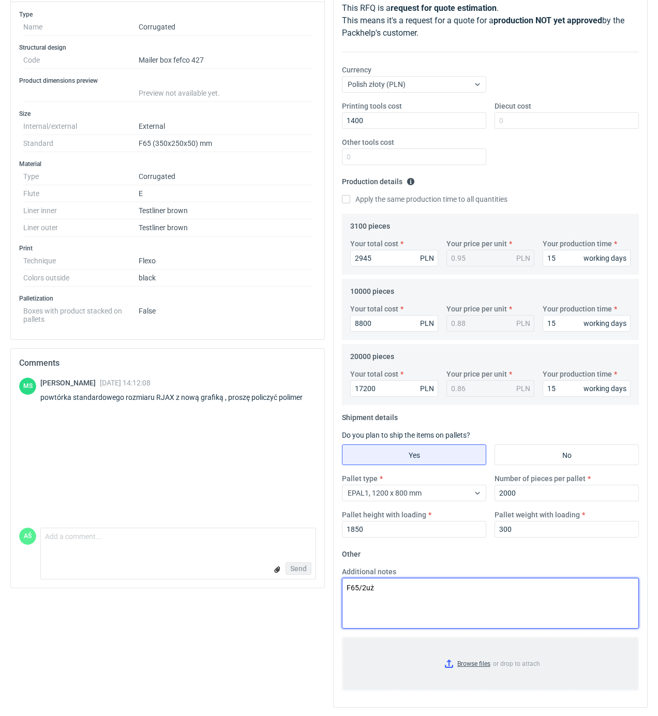
type textarea "F65/2uż"
click at [458, 667] on input "Browse files or drop to attach" at bounding box center [490, 664] width 295 height 52
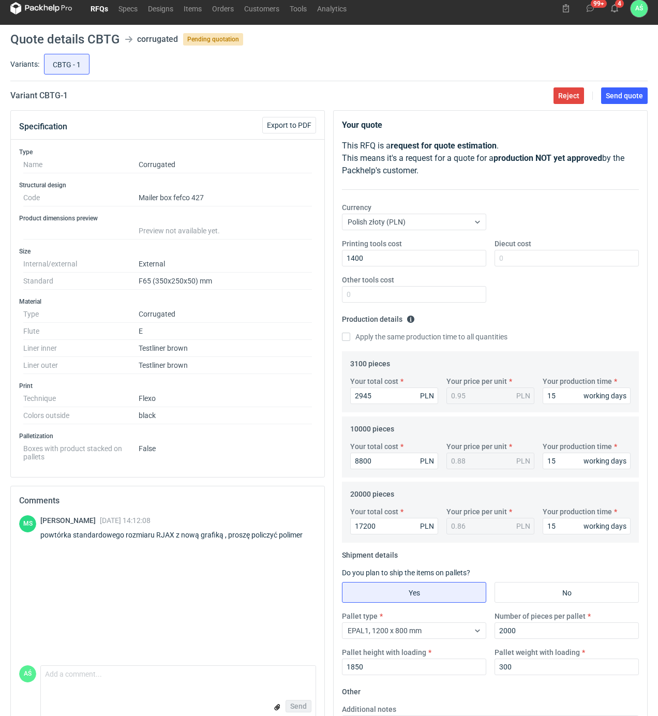
scroll to position [0, 0]
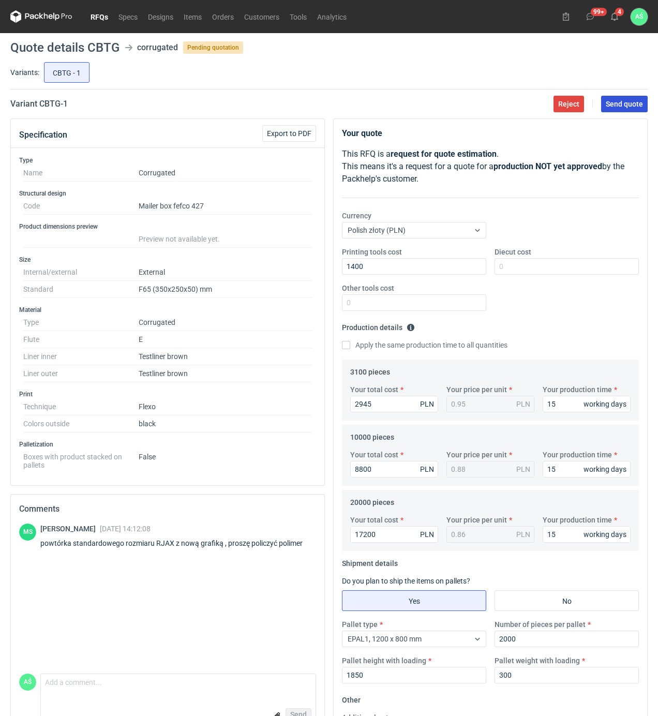
click at [611, 100] on span "Send quote" at bounding box center [624, 103] width 37 height 7
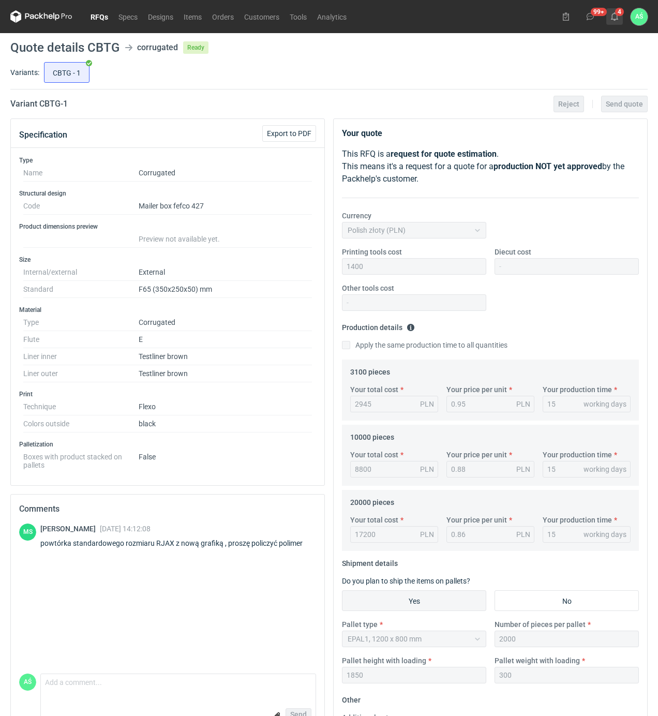
click at [617, 14] on icon at bounding box center [614, 16] width 8 height 8
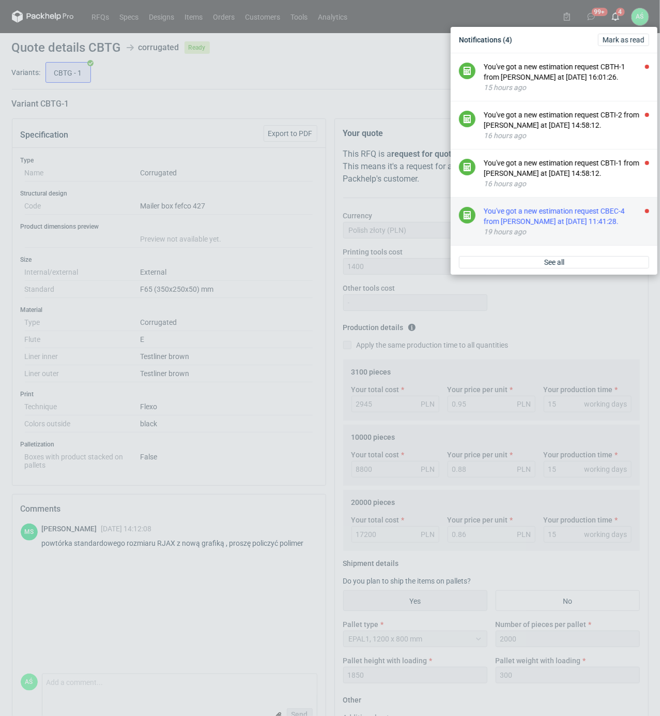
click at [594, 217] on div "You've got a new estimation request CBEC-4 from [PERSON_NAME] at [DATE] 11:41:2…" at bounding box center [566, 216] width 165 height 21
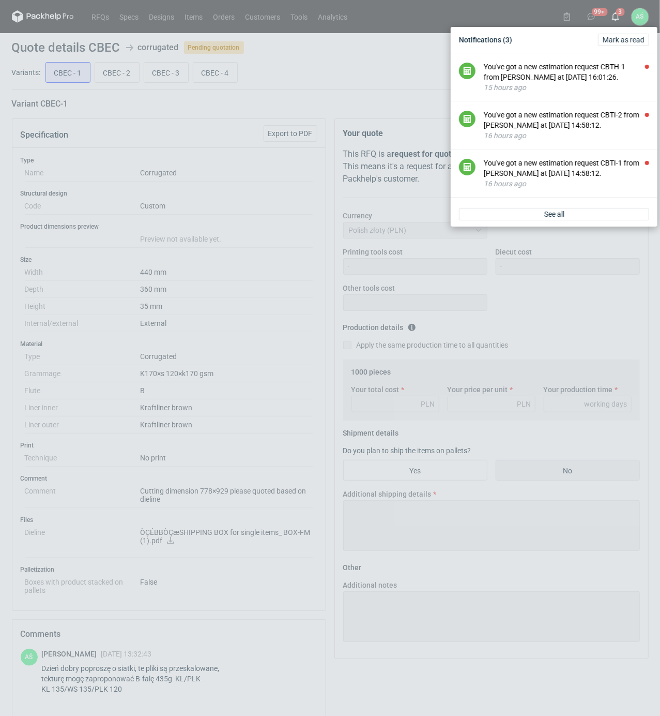
click at [213, 147] on div "Notifications (3) [PERSON_NAME] as read You've got a new estimation request CBT…" at bounding box center [330, 358] width 660 height 716
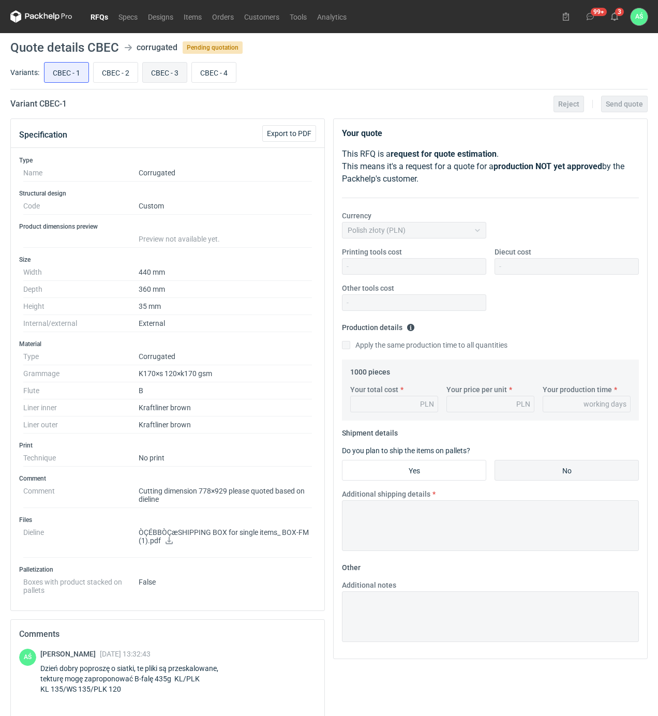
click at [159, 73] on input "CBEC - 3" at bounding box center [165, 73] width 44 height 20
radio input "true"
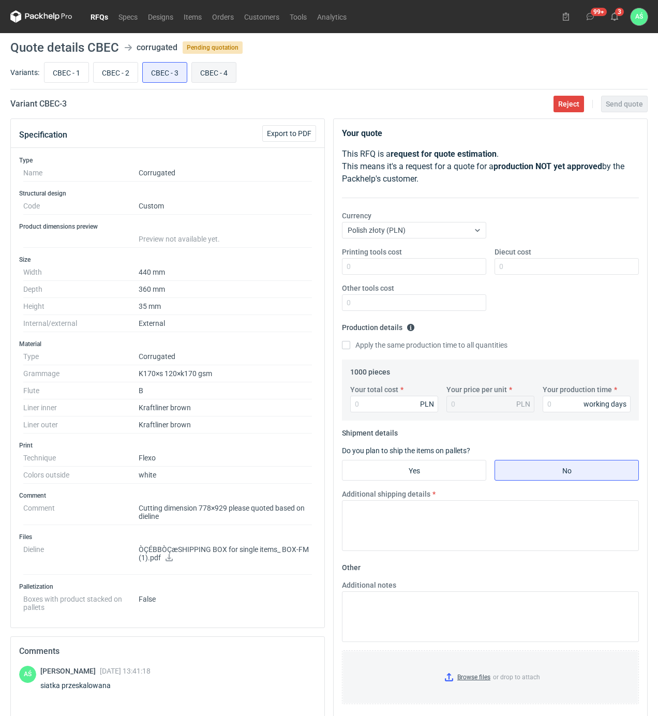
click at [218, 73] on input "CBEC - 4" at bounding box center [214, 73] width 44 height 20
radio input "true"
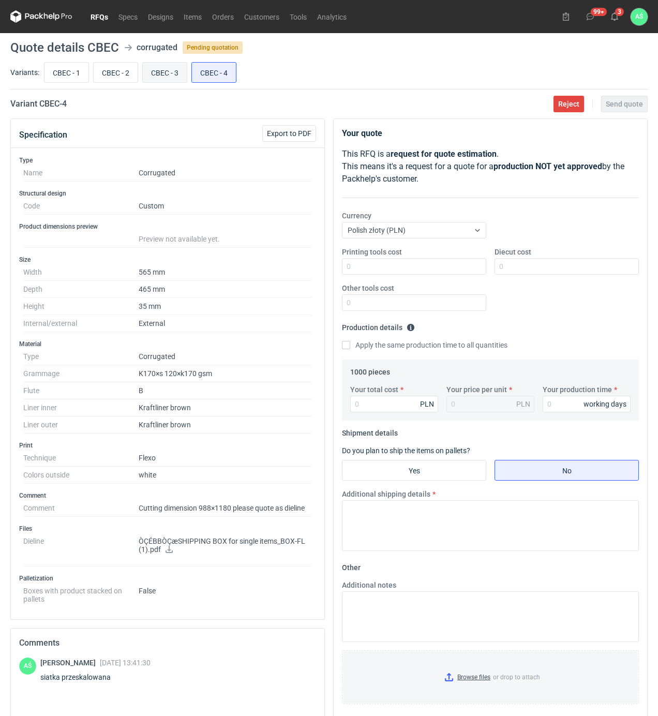
click at [158, 71] on input "CBEC - 3" at bounding box center [165, 73] width 44 height 20
radio input "true"
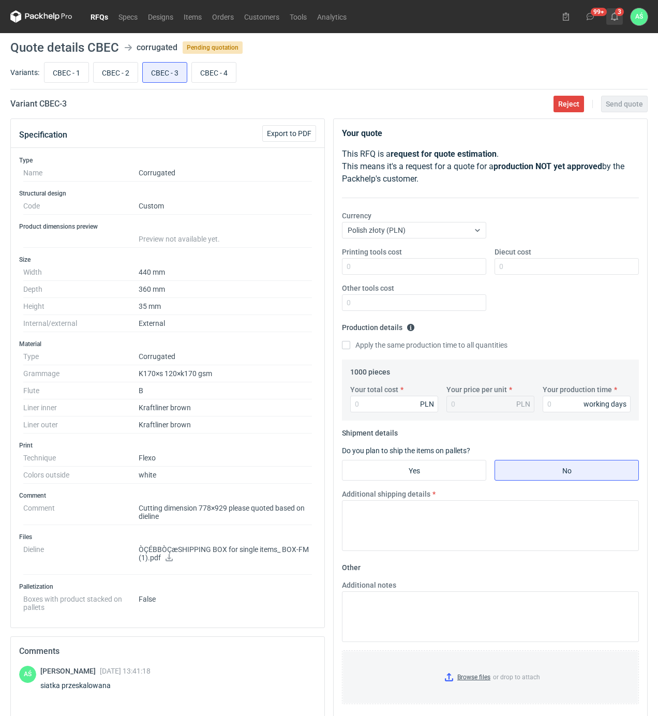
click at [615, 15] on icon at bounding box center [614, 16] width 8 height 8
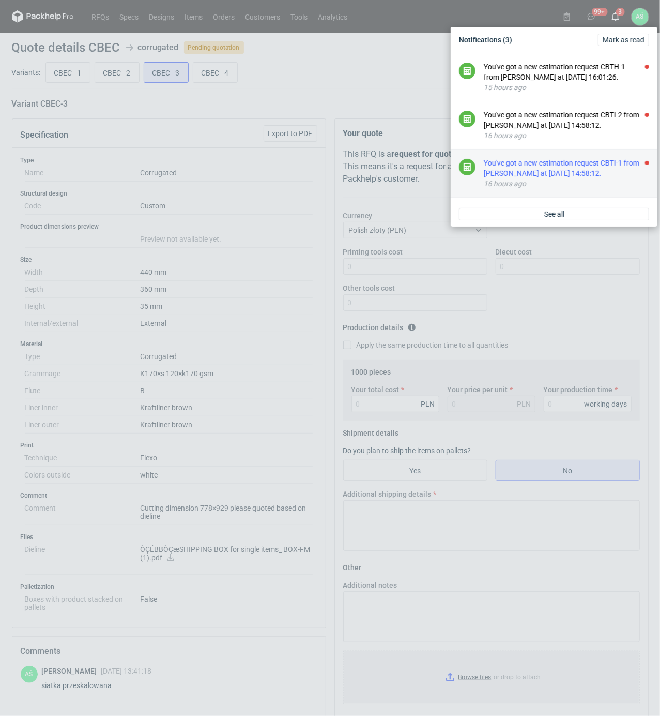
click at [609, 175] on div "You've got a new estimation request CBTI-1 from [PERSON_NAME] at [DATE] 14:58:1…" at bounding box center [566, 168] width 165 height 21
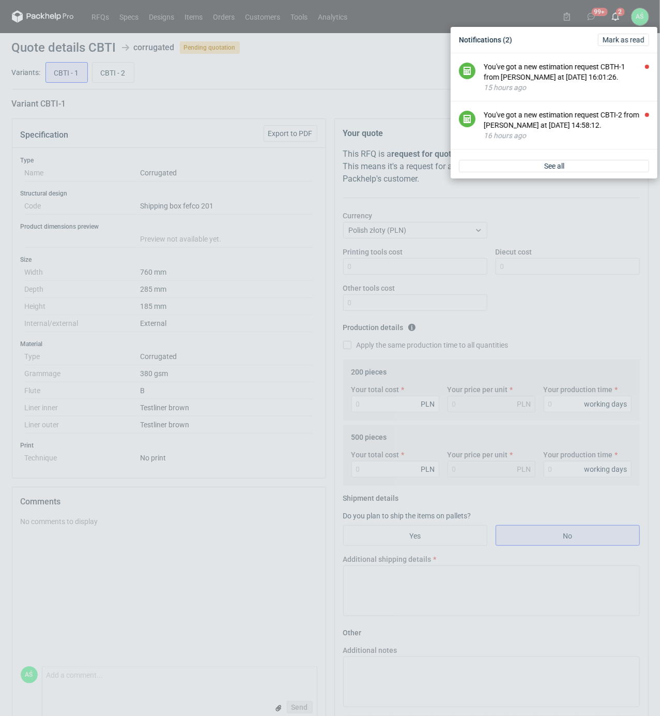
click at [249, 367] on div "Notifications (2) [PERSON_NAME] as read You've got a new estimation request CBT…" at bounding box center [330, 358] width 660 height 716
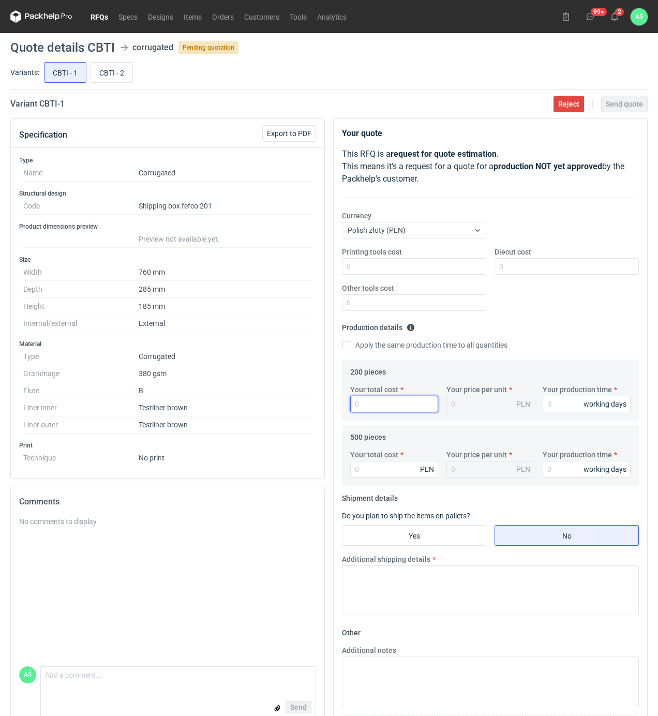
click at [386, 406] on input "Your total cost" at bounding box center [394, 404] width 88 height 17
type input "756"
type input "3.78"
type input "12"
type input "1340"
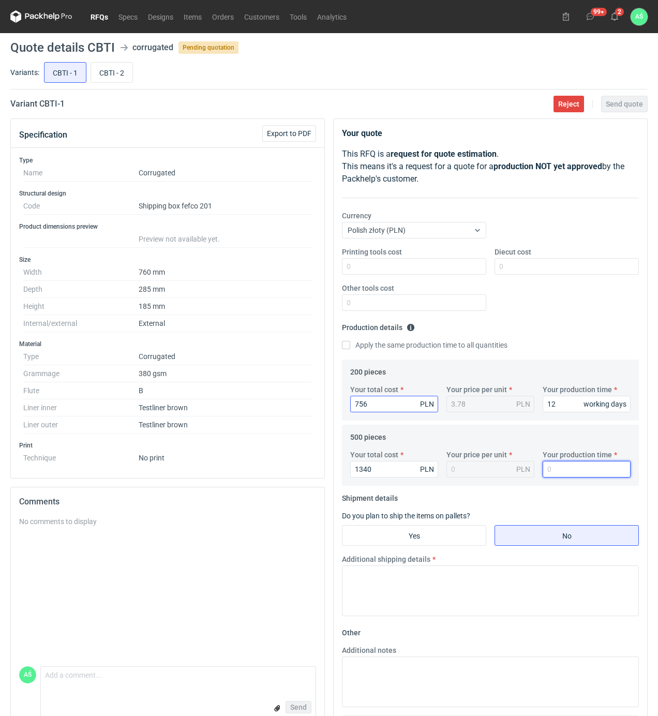
type input "2.68"
type input "12"
click at [414, 540] on input "Yes" at bounding box center [413, 535] width 143 height 20
radio input "true"
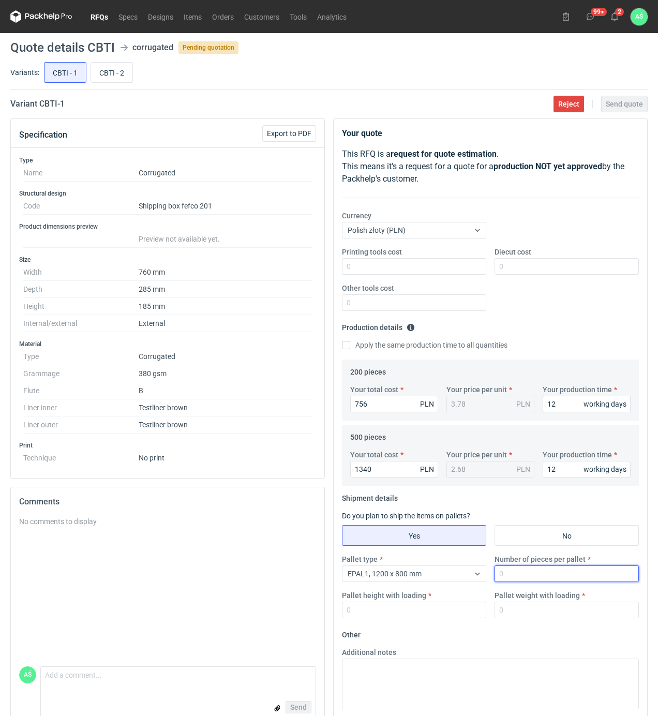
click at [517, 578] on input "Number of pieces per pallet" at bounding box center [566, 573] width 144 height 17
type input "500"
type input "1800"
type input "250"
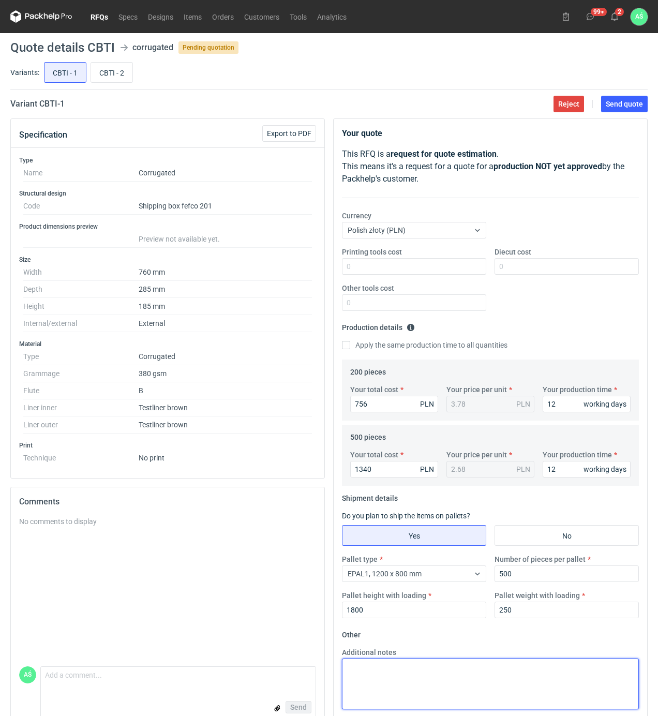
scroll to position [83, 0]
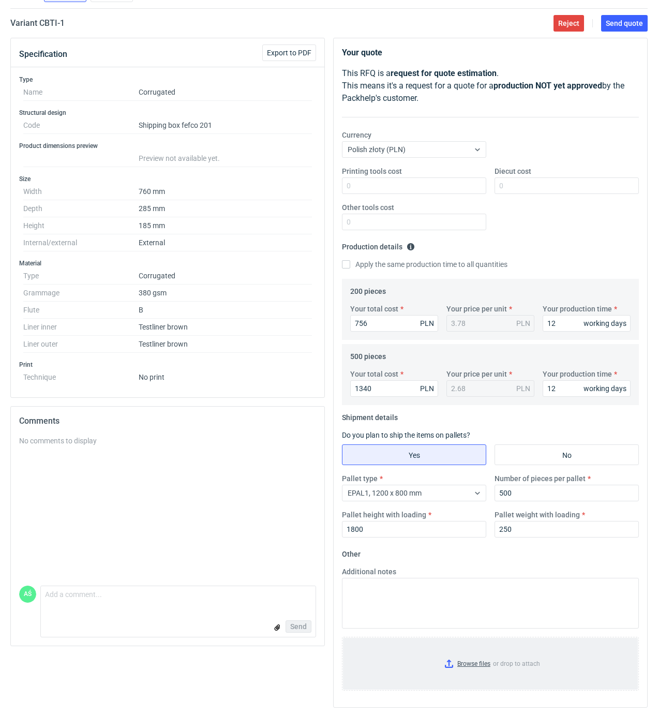
click at [480, 670] on input "Browse files or drop to attach" at bounding box center [490, 664] width 295 height 52
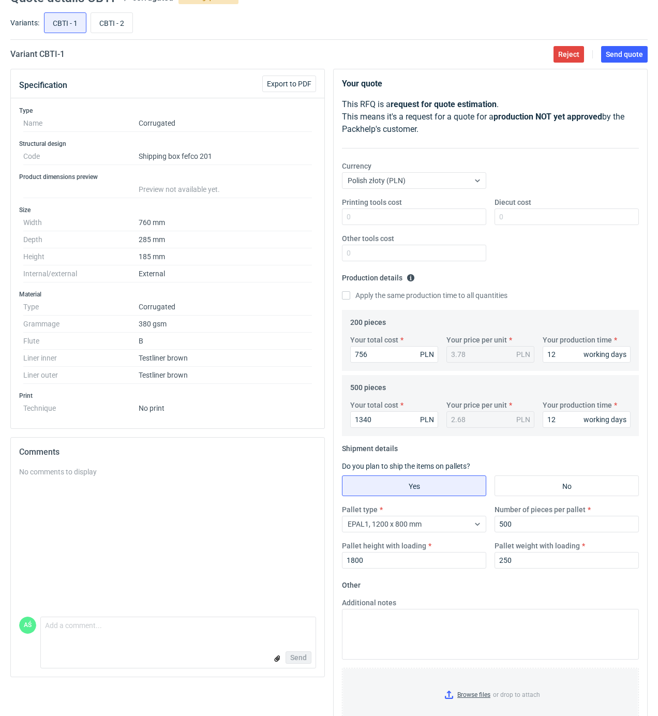
scroll to position [0, 0]
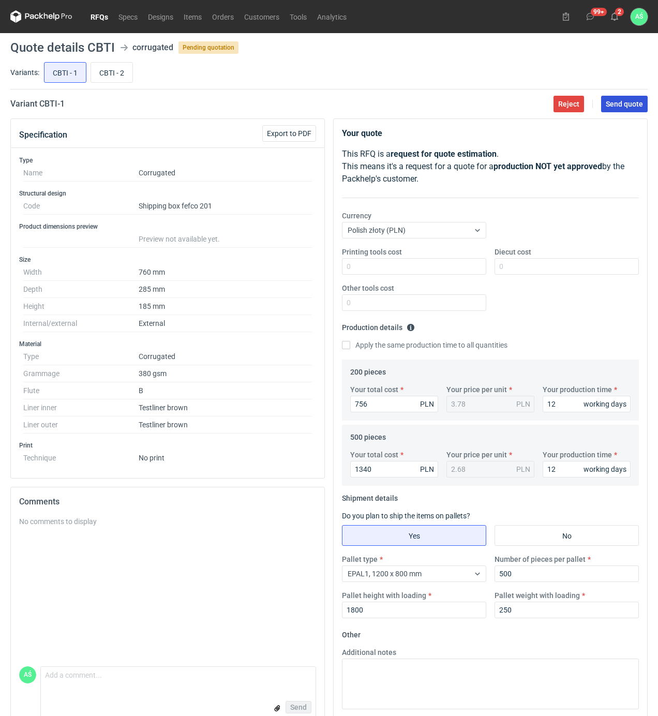
click at [644, 109] on button "Send quote" at bounding box center [624, 104] width 47 height 17
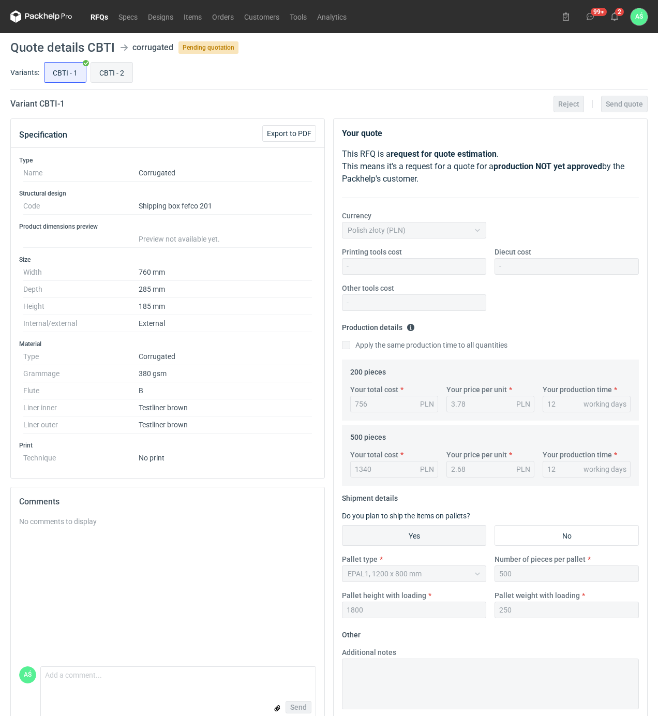
click at [120, 77] on input "CBTI - 2" at bounding box center [111, 73] width 41 height 20
radio input "true"
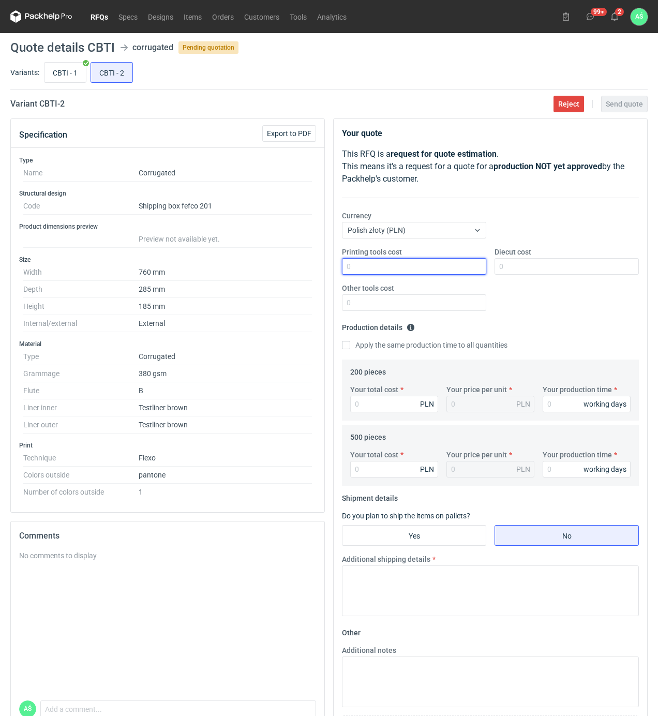
click at [468, 271] on input "Printing tools cost" at bounding box center [414, 266] width 144 height 17
type input "800"
type input "976"
type input "4.88"
type input "976"
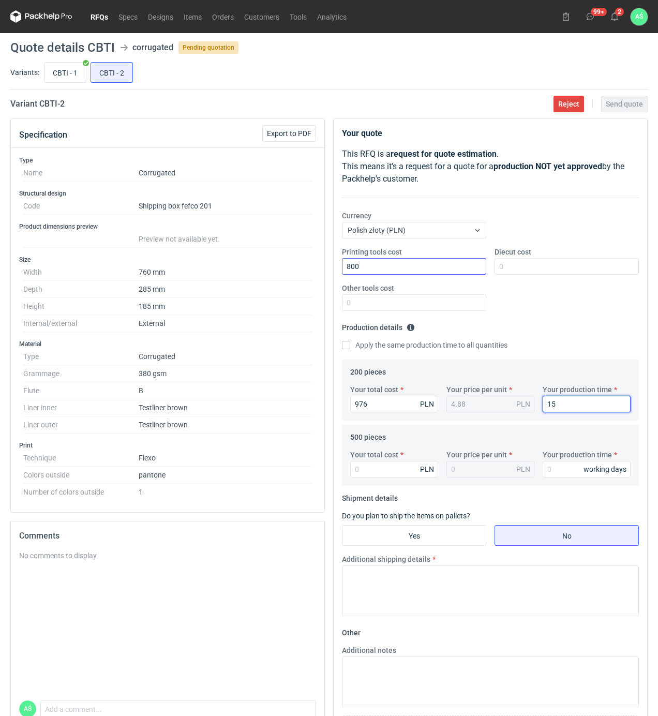
type input "15"
type input "1705"
type input "3.41"
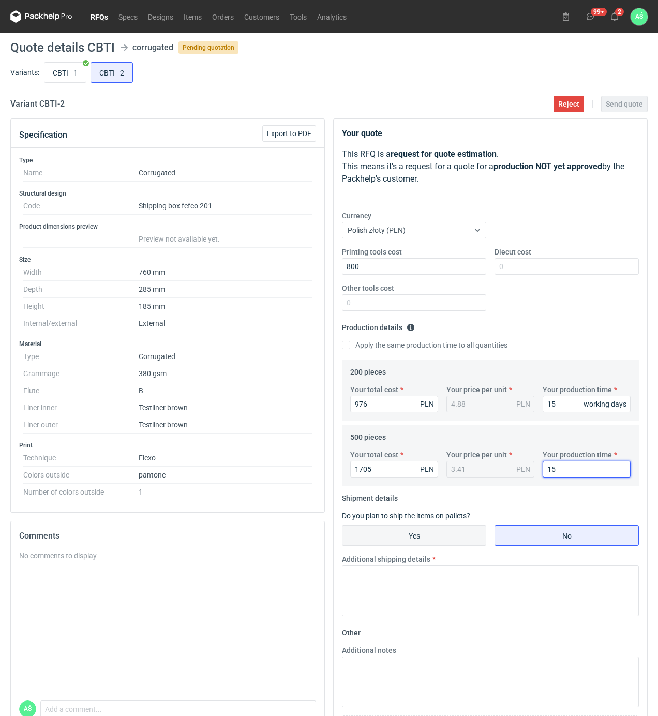
type input "15"
click at [428, 531] on input "Yes" at bounding box center [413, 535] width 143 height 20
radio input "true"
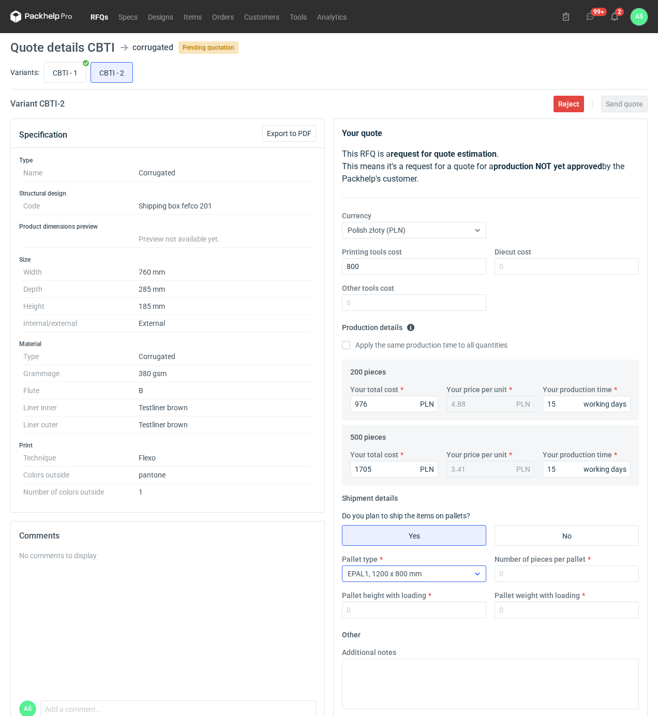
click at [460, 577] on div "EPAL1, 1200 x 800 mm" at bounding box center [405, 573] width 127 height 14
click at [463, 577] on div "EPAL1, 1200 x 800 mm" at bounding box center [405, 573] width 127 height 14
click at [510, 575] on input "Number of pieces per pallet" at bounding box center [566, 573] width 144 height 17
type input "500"
type input "1800"
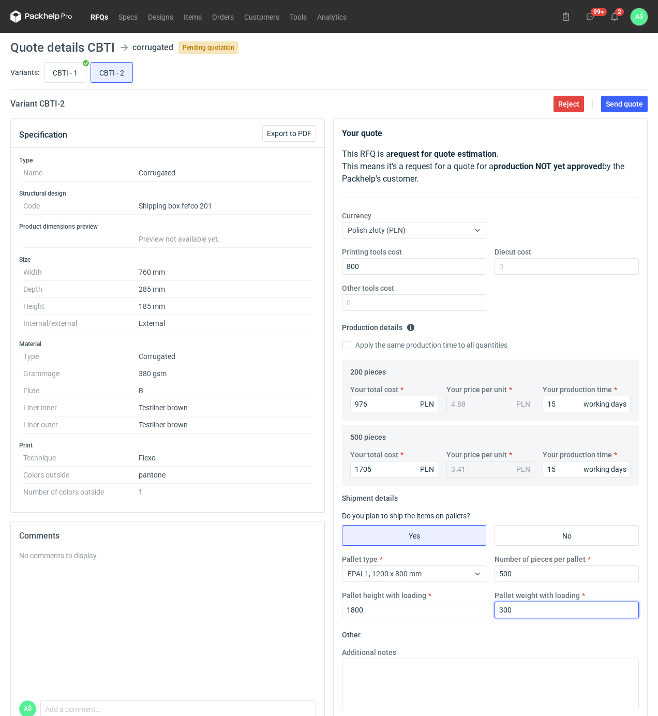
type input "300"
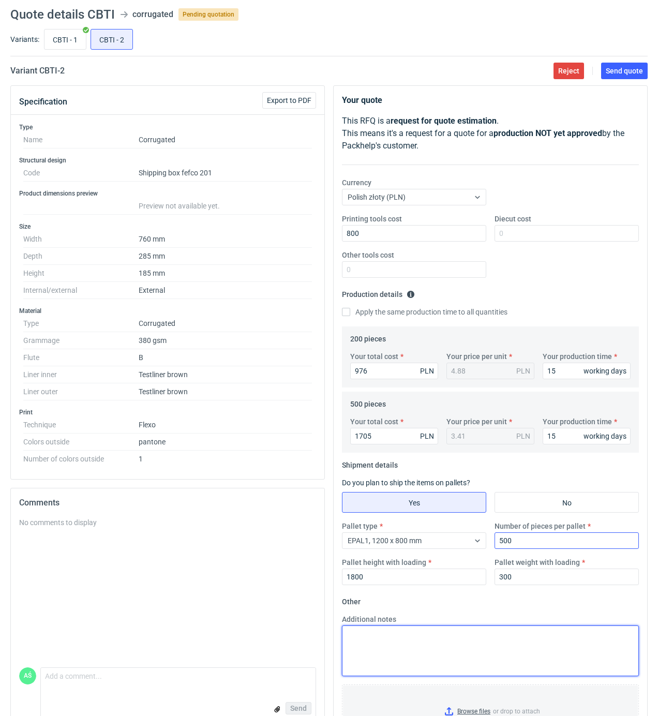
scroll to position [83, 0]
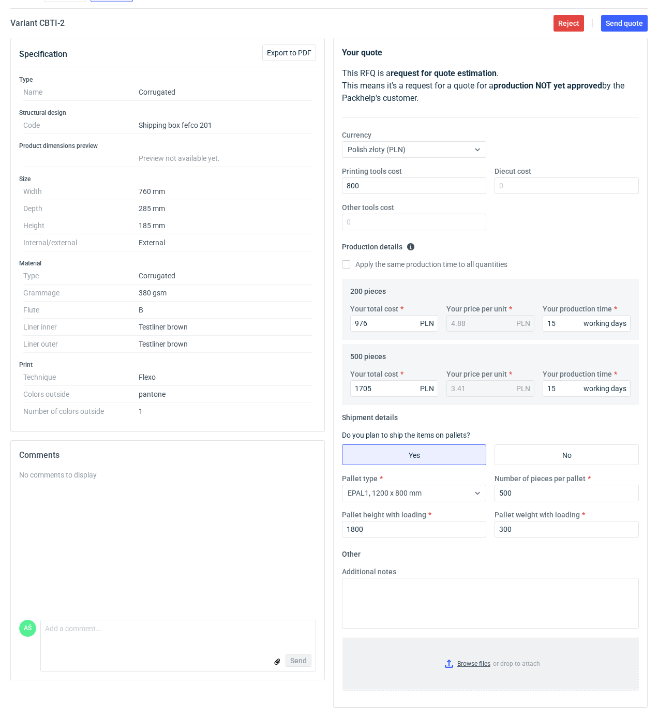
click at [481, 665] on input "Browse files or drop to attach" at bounding box center [490, 664] width 295 height 52
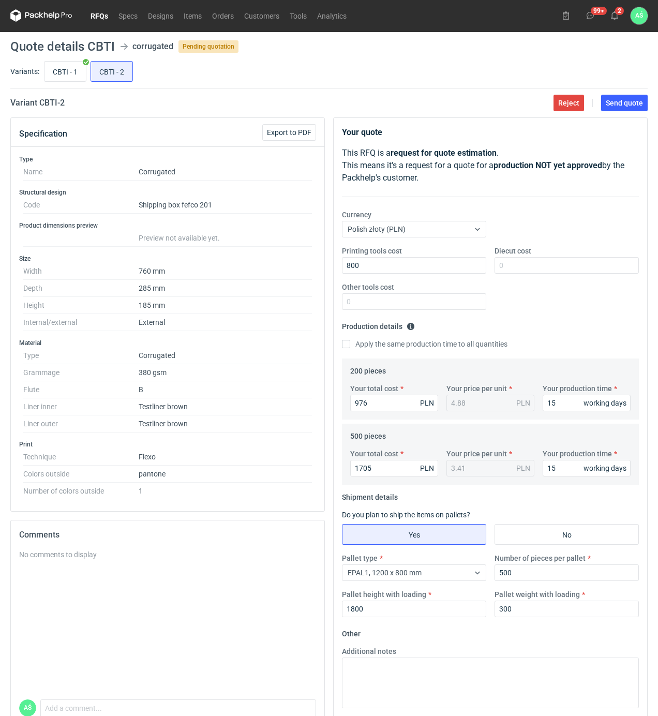
scroll to position [0, 0]
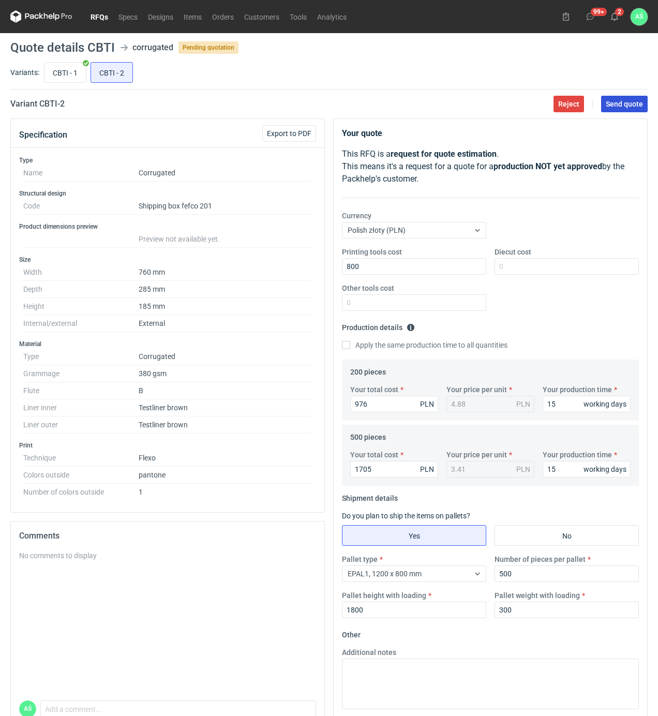
click at [627, 109] on button "Send quote" at bounding box center [624, 104] width 47 height 17
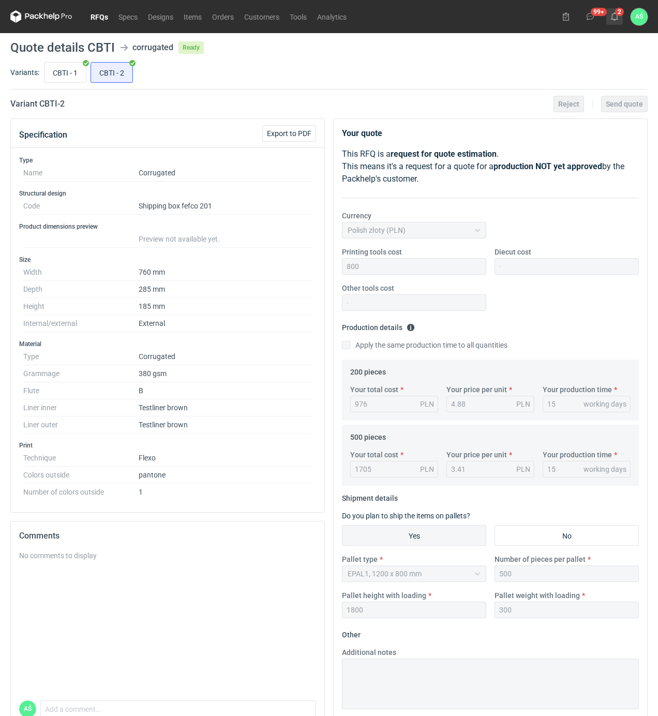
click at [613, 17] on icon at bounding box center [614, 16] width 8 height 8
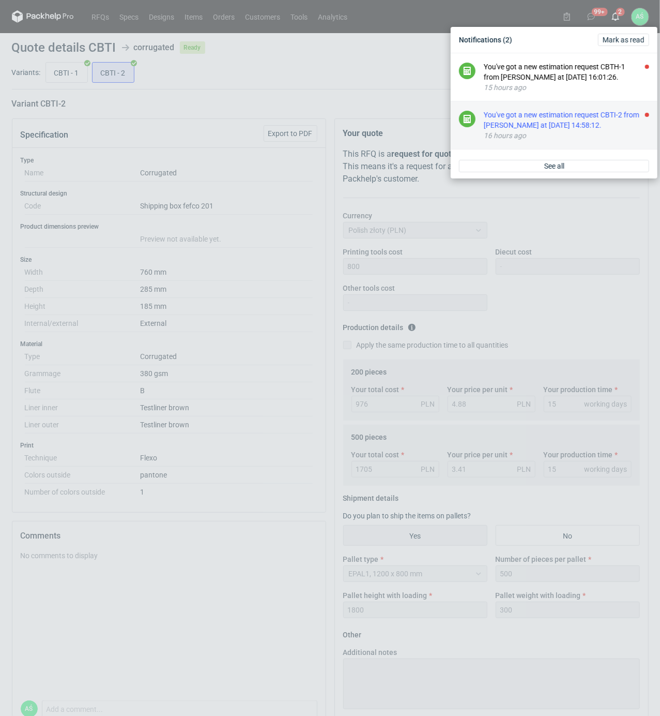
click at [603, 110] on div "You've got a new estimation request CBTI-2 from [PERSON_NAME] at [DATE] 14:58:1…" at bounding box center [566, 120] width 165 height 21
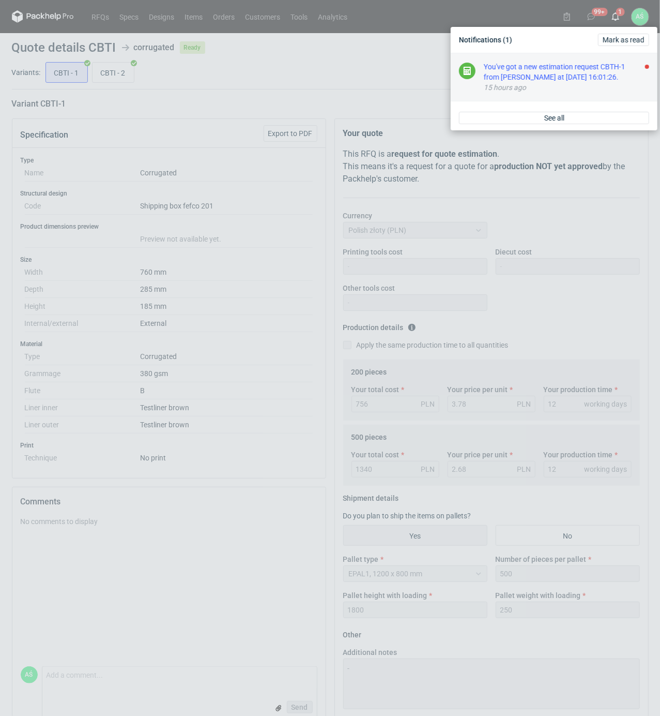
click at [607, 82] on div "You've got a new estimation request CBTH-1 from [PERSON_NAME] at [DATE] 16:01:2…" at bounding box center [566, 72] width 165 height 21
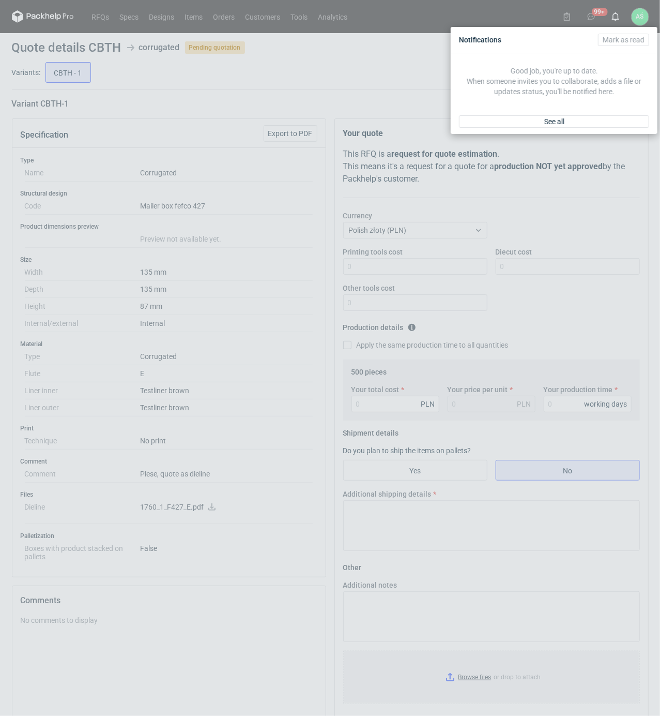
click at [245, 274] on div "Notifications [PERSON_NAME] as read Good job, you're up to date. When someone i…" at bounding box center [330, 358] width 660 height 716
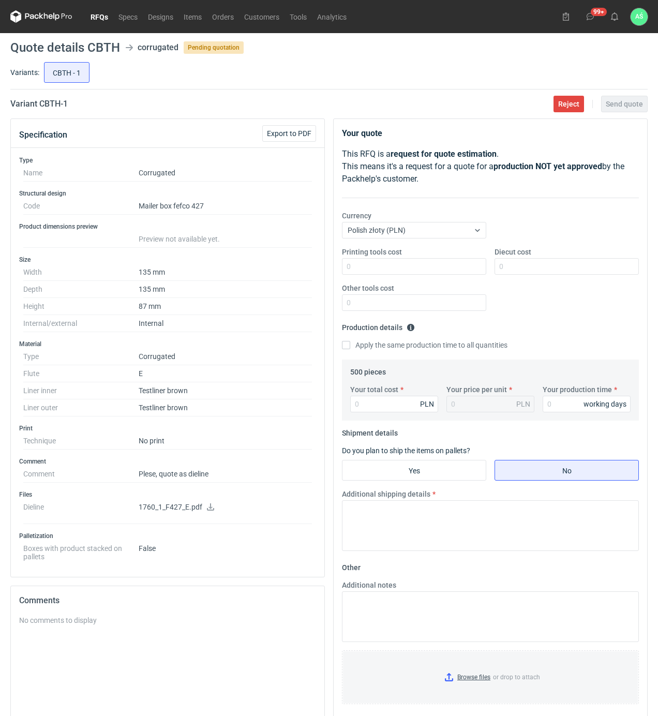
click at [209, 510] on icon at bounding box center [210, 506] width 7 height 7
click at [507, 267] on input "Diecut cost" at bounding box center [566, 266] width 144 height 17
type input "500"
type input "560"
type input "1.12"
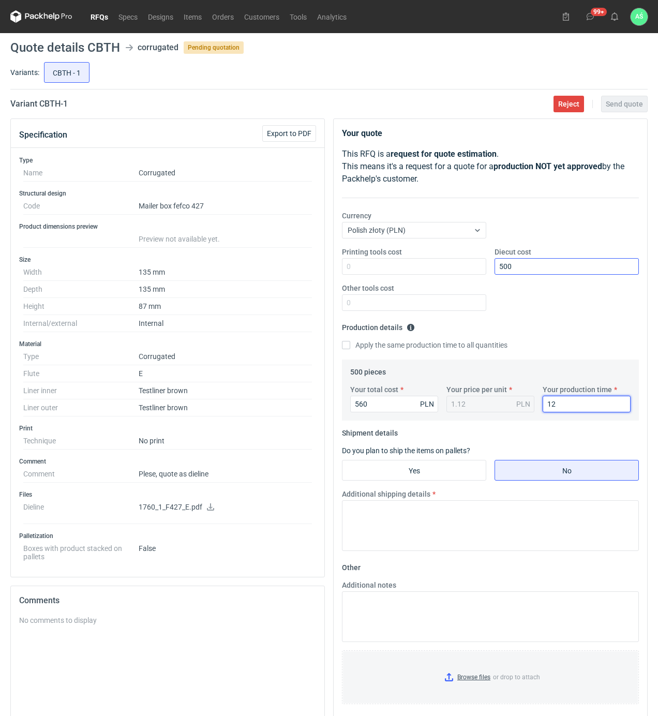
type input "12"
click at [420, 470] on input "Yes" at bounding box center [413, 470] width 143 height 20
radio input "true"
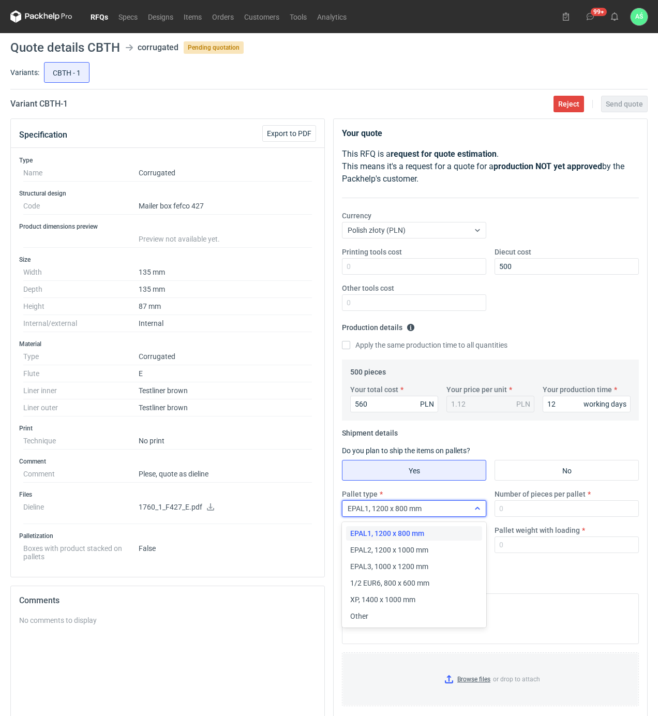
click at [441, 512] on div "EPAL1, 1200 x 800 mm" at bounding box center [405, 508] width 127 height 14
click at [410, 580] on span "1/2 EUR6, 800 x 600 mm" at bounding box center [389, 583] width 79 height 10
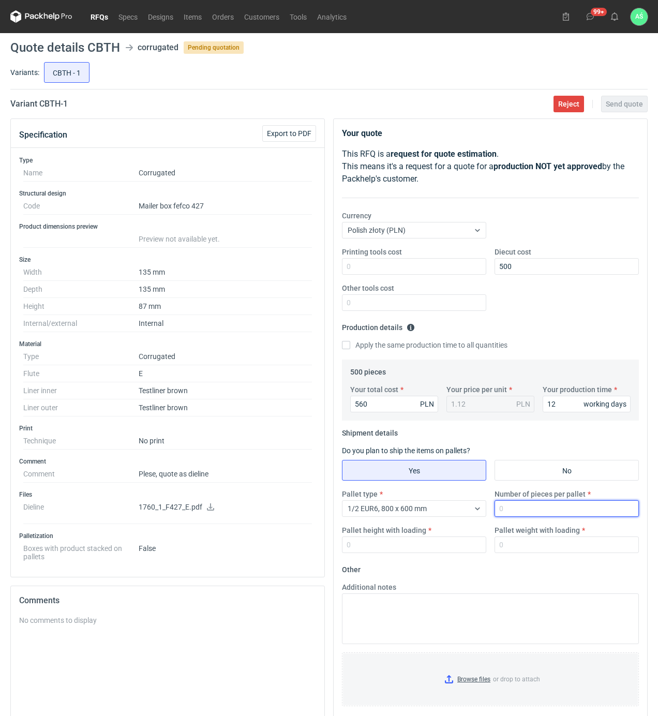
click at [522, 512] on input "Number of pieces per pallet" at bounding box center [566, 508] width 144 height 17
type input "500"
type input "1400"
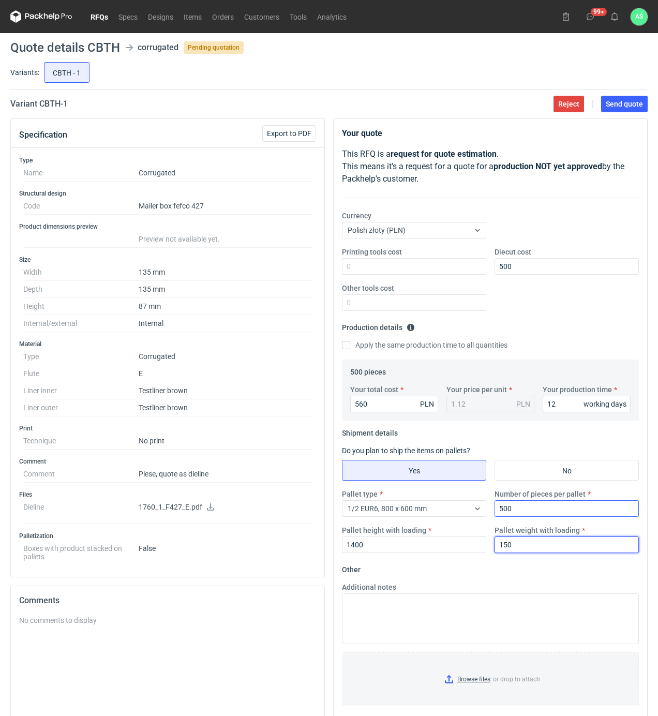
type input "150"
click at [461, 676] on input "Browse files or drop to attach" at bounding box center [490, 679] width 295 height 52
click at [625, 110] on button "Send quote" at bounding box center [624, 104] width 47 height 17
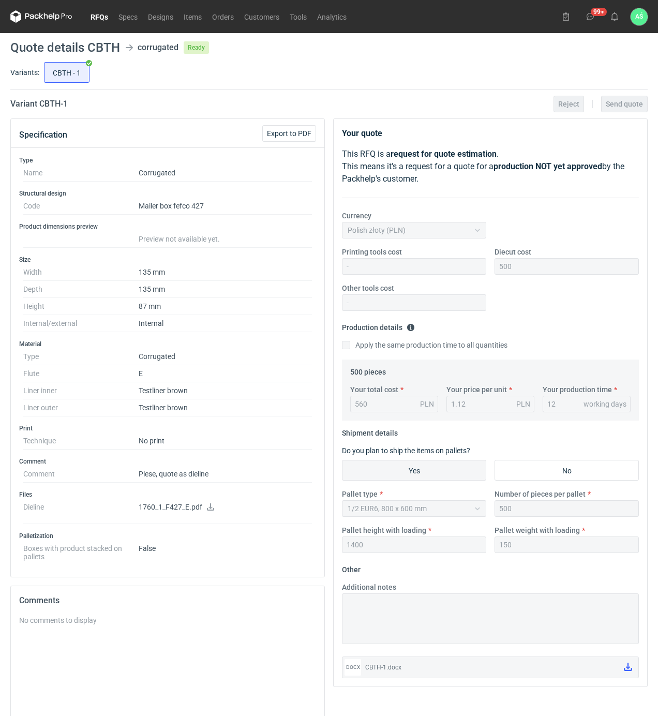
click at [91, 21] on link "RFQs" at bounding box center [99, 16] width 28 height 12
